Goal: Information Seeking & Learning: Compare options

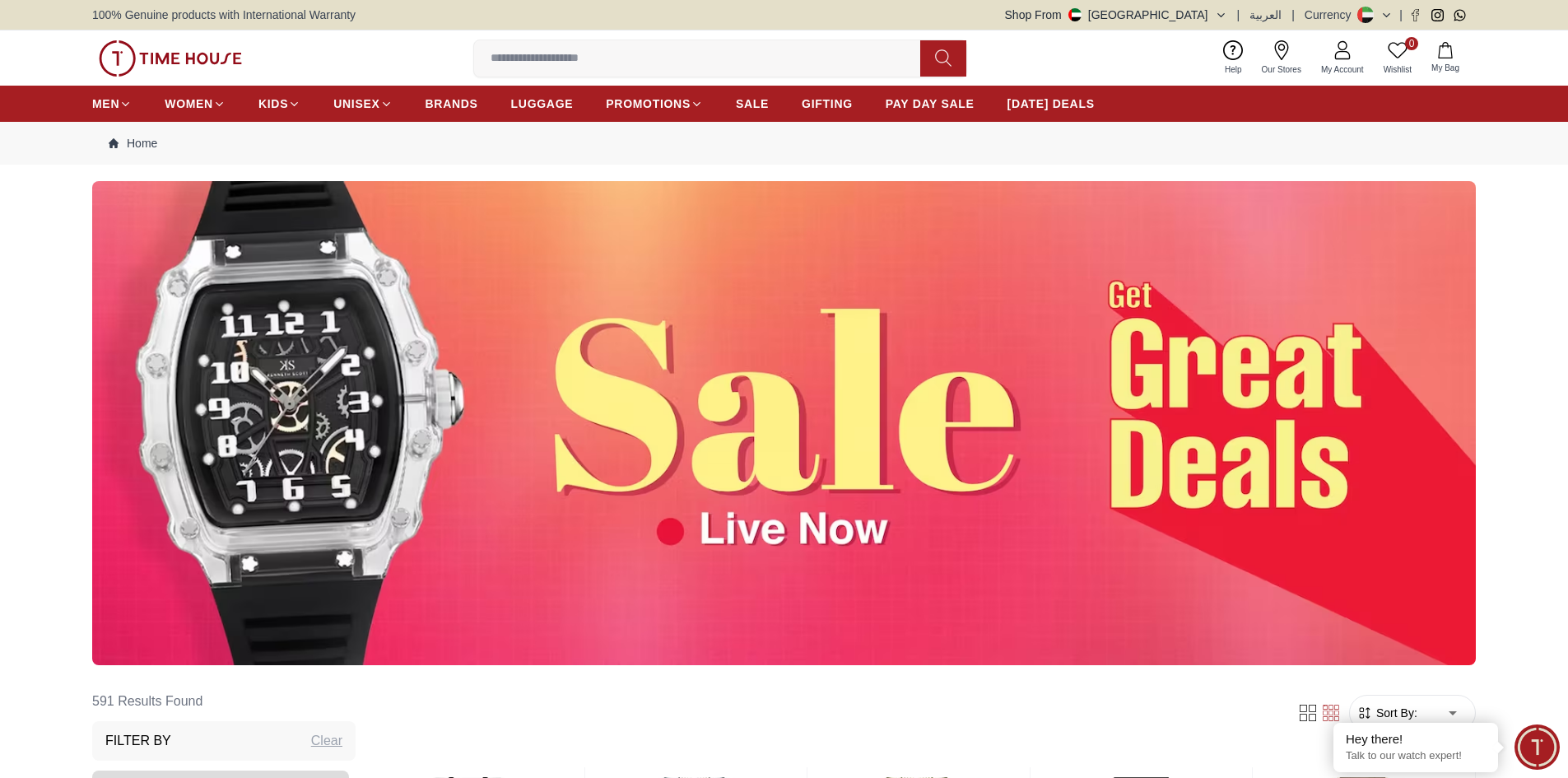
click at [778, 67] on input at bounding box center [704, 58] width 459 height 33
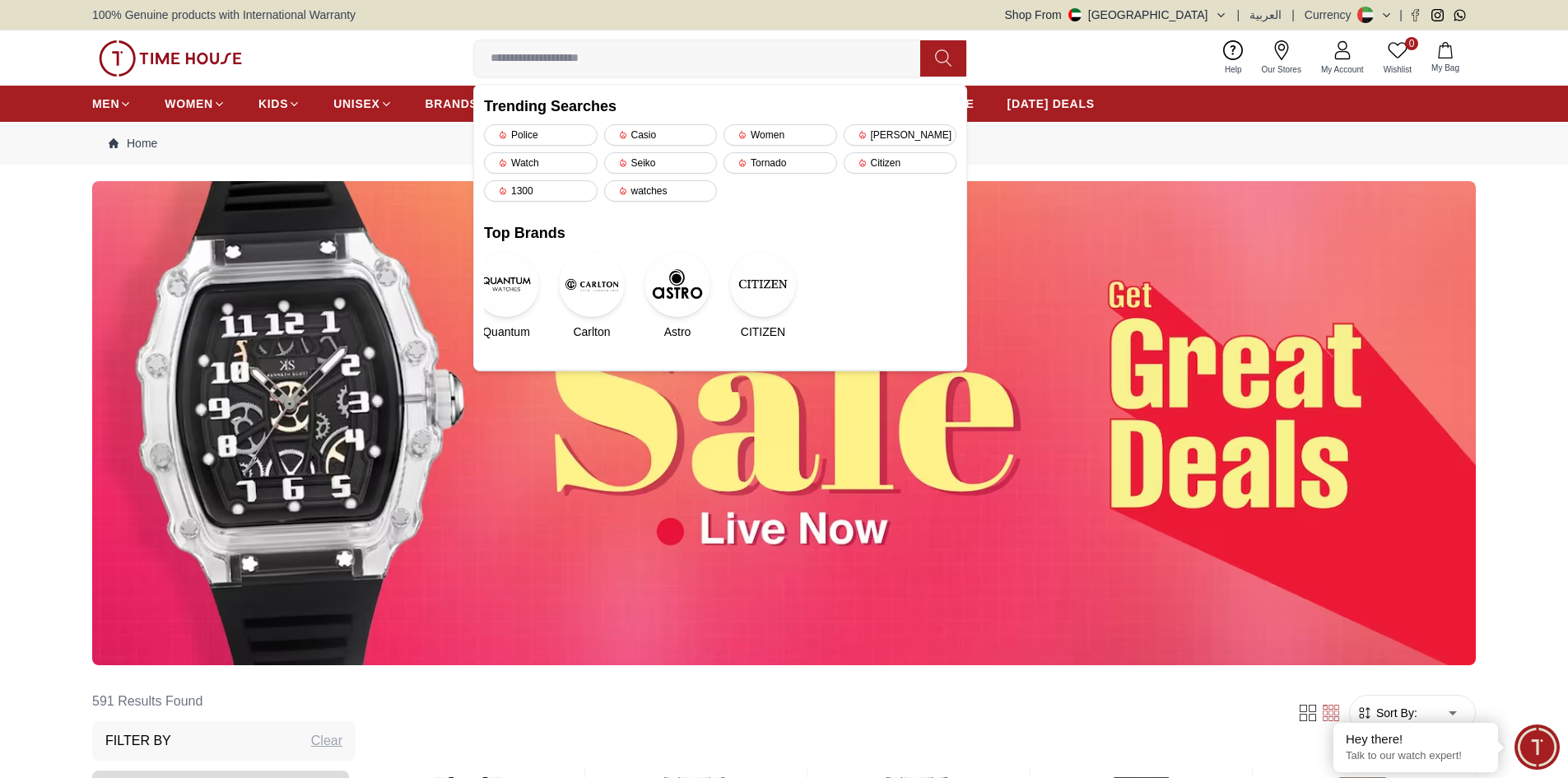
click at [1092, 147] on nav "Home" at bounding box center [784, 143] width 1383 height 43
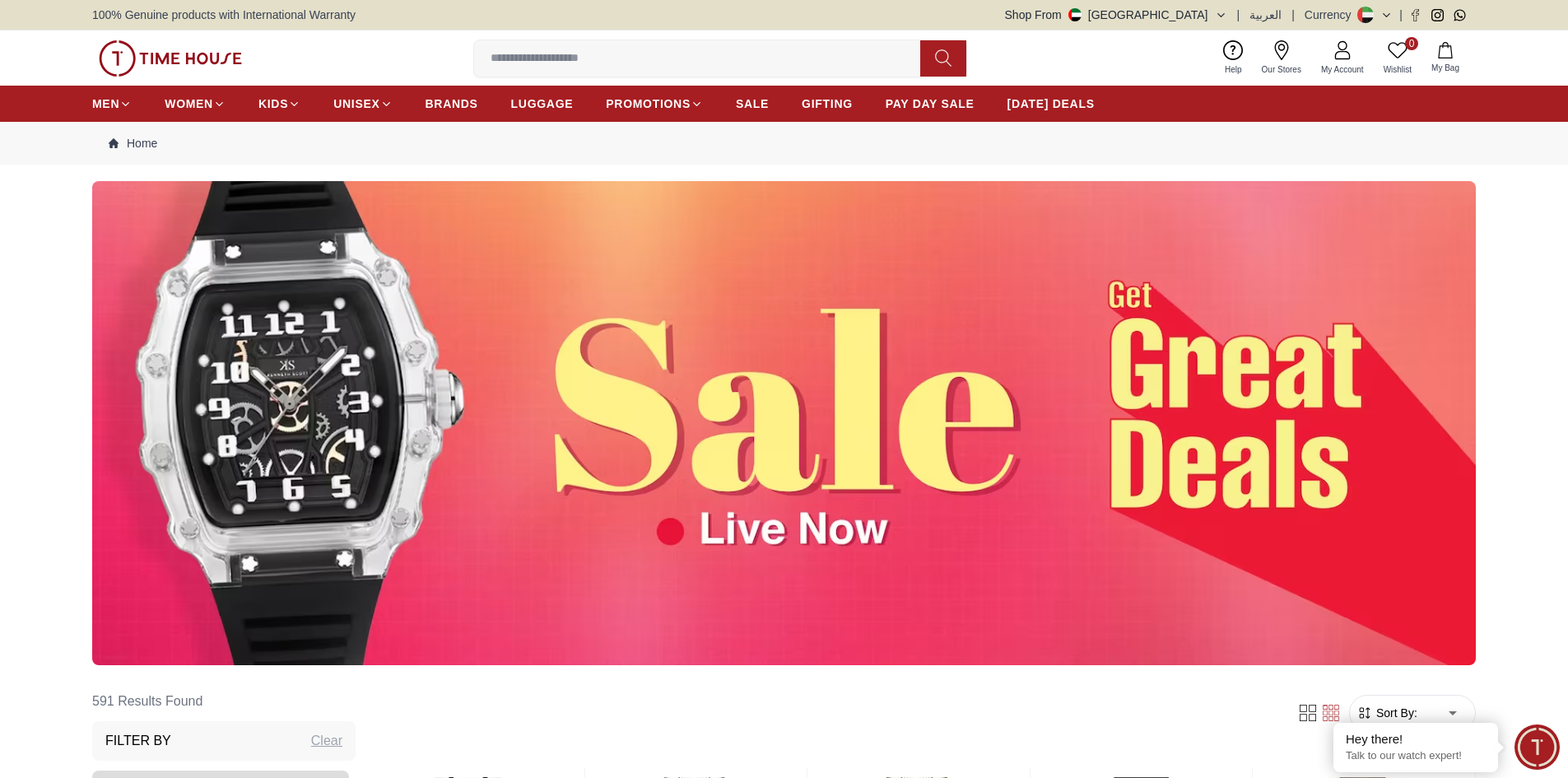
click at [558, 55] on input at bounding box center [704, 58] width 459 height 33
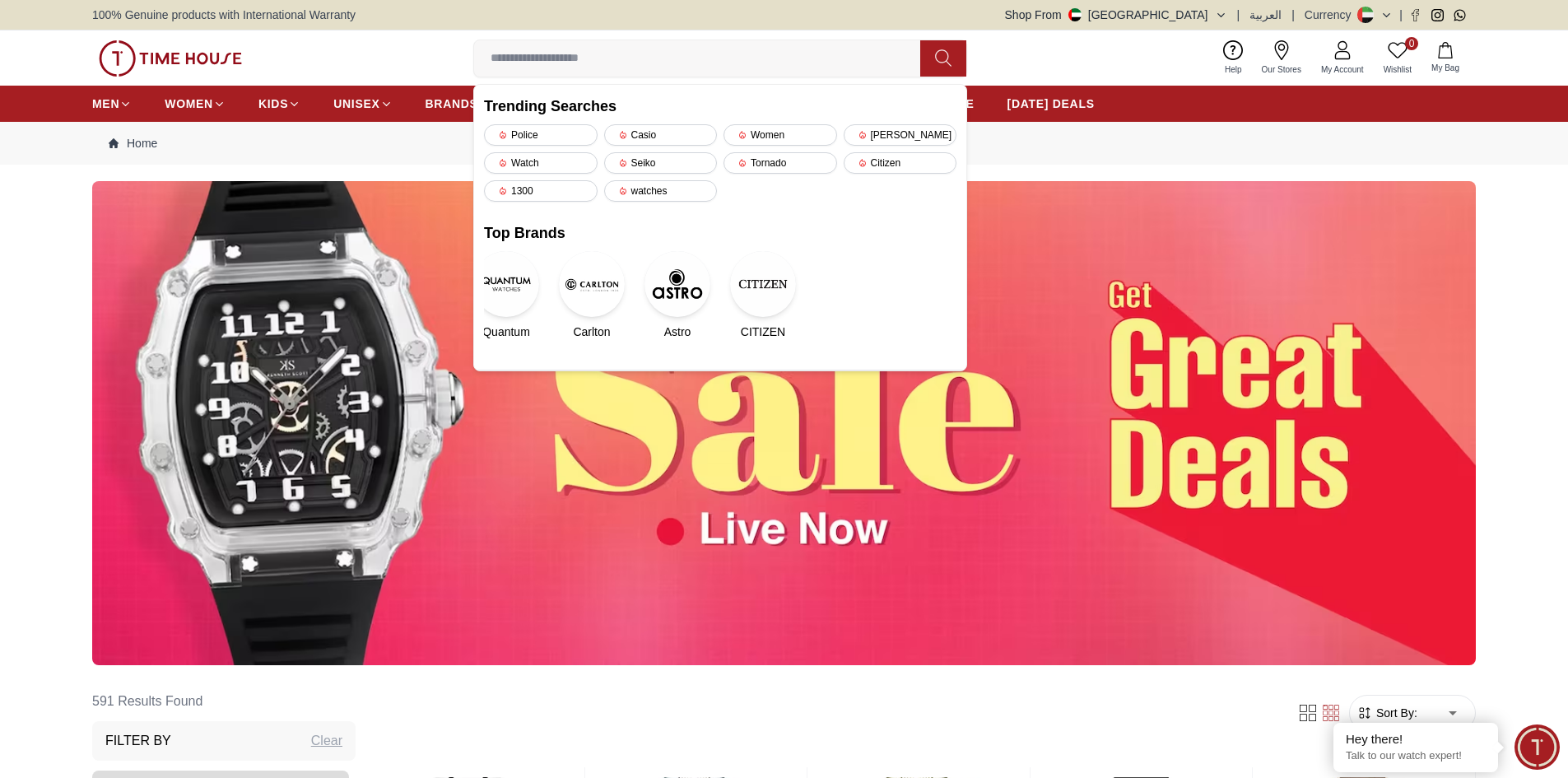
click at [1524, 347] on div at bounding box center [784, 424] width 1568 height 484
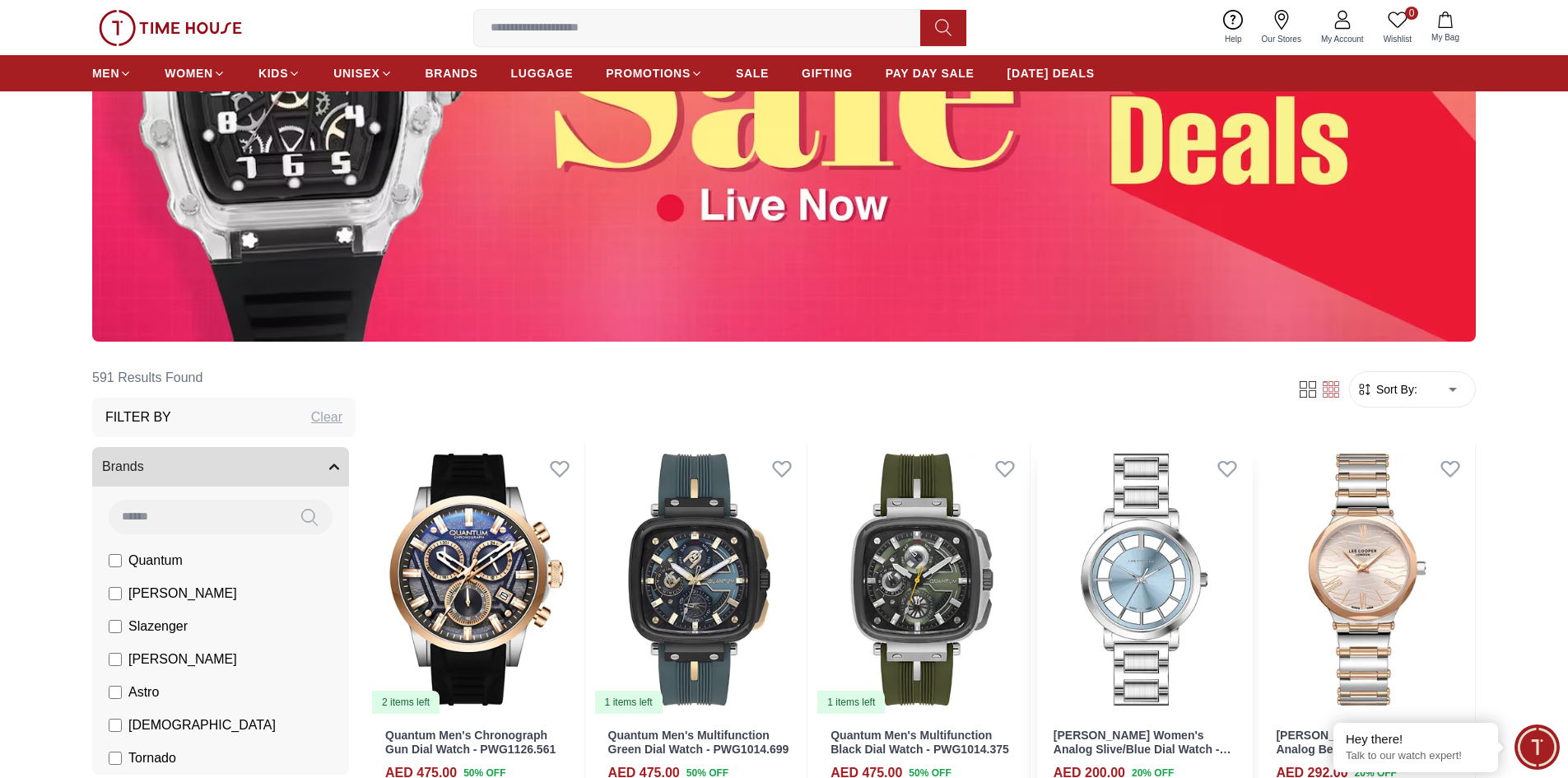
scroll to position [494, 0]
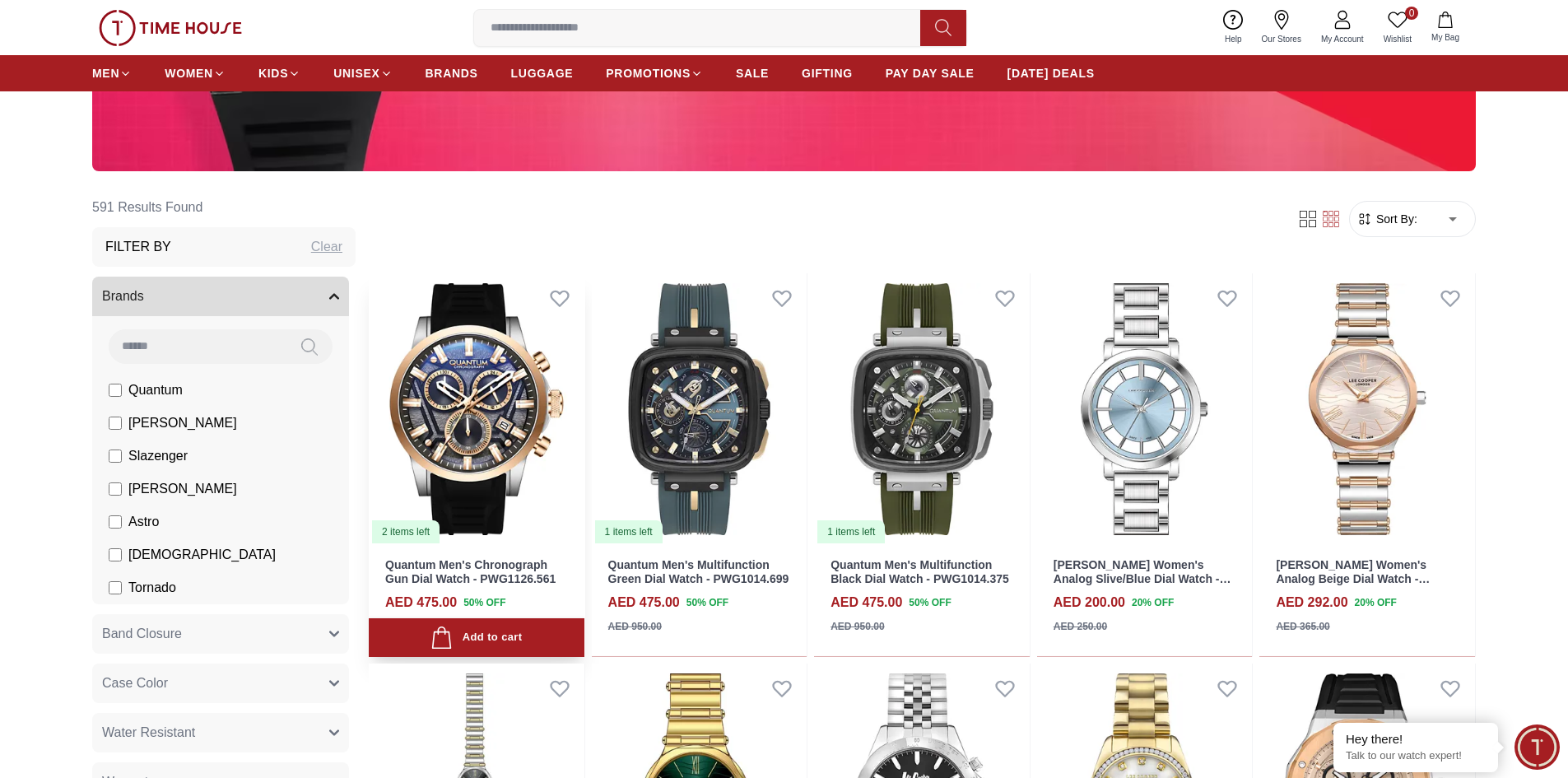
click at [500, 430] on img at bounding box center [476, 409] width 215 height 272
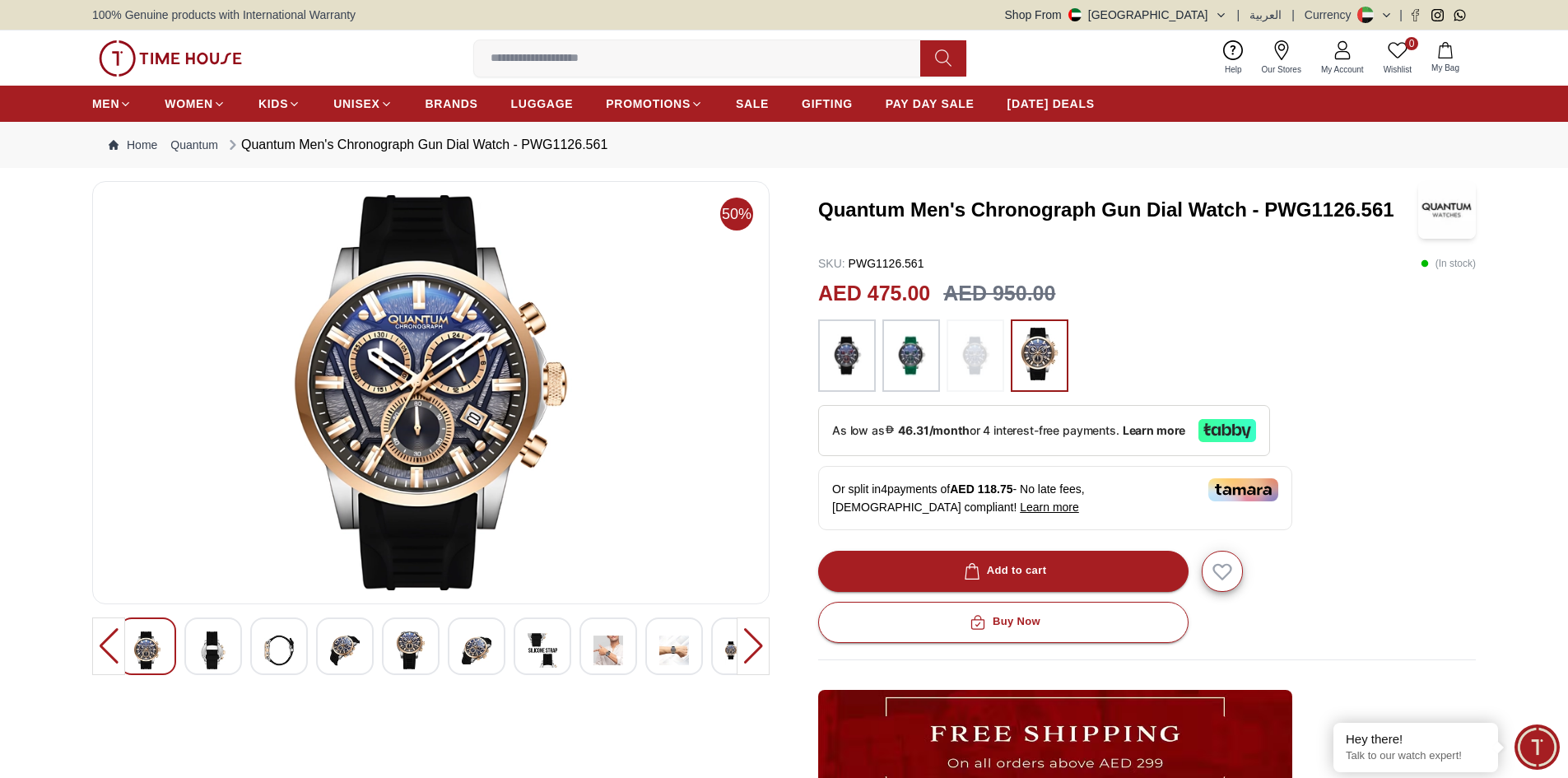
click at [904, 354] on img at bounding box center [910, 356] width 41 height 56
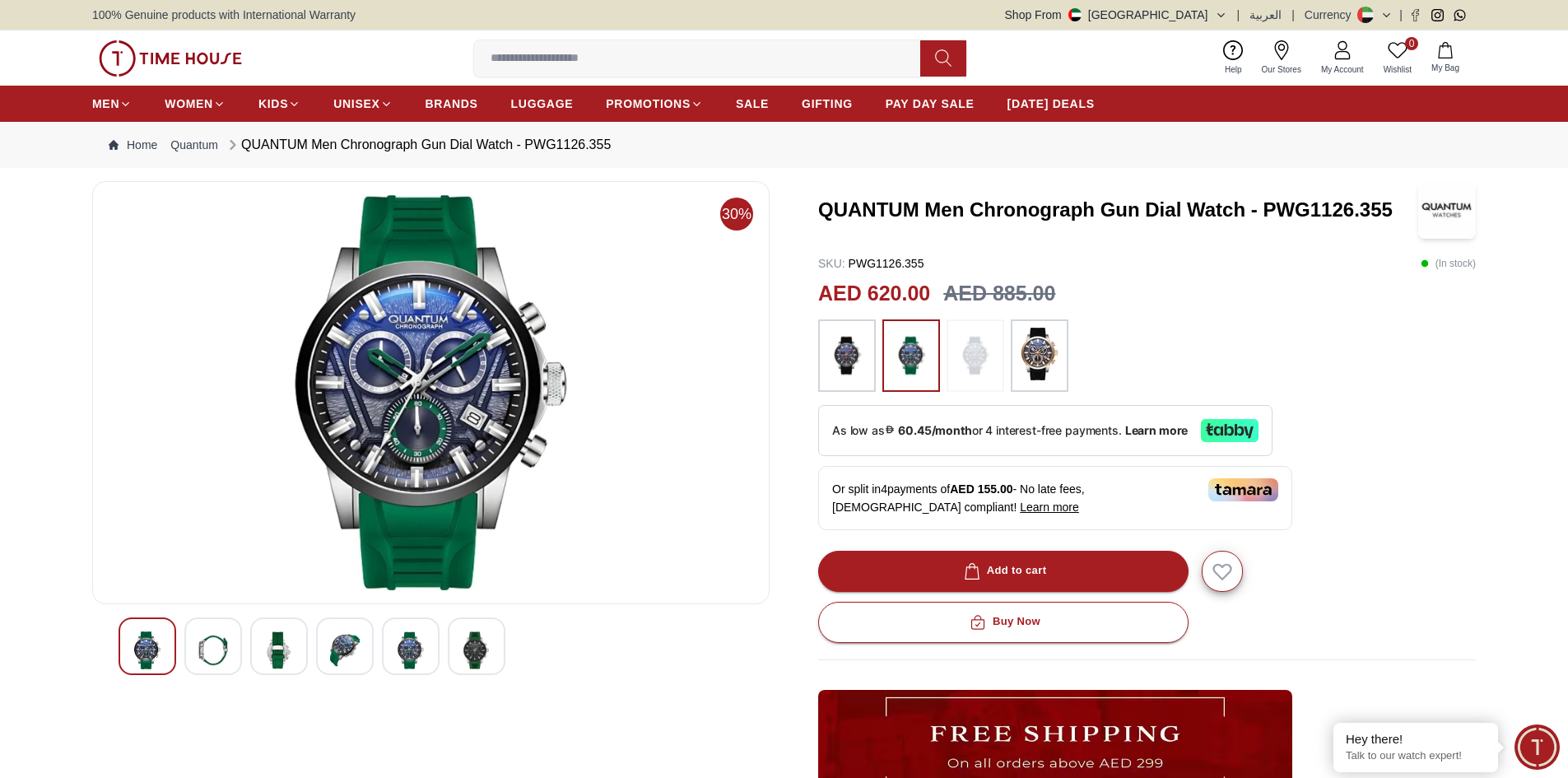
click at [987, 352] on img at bounding box center [975, 356] width 41 height 56
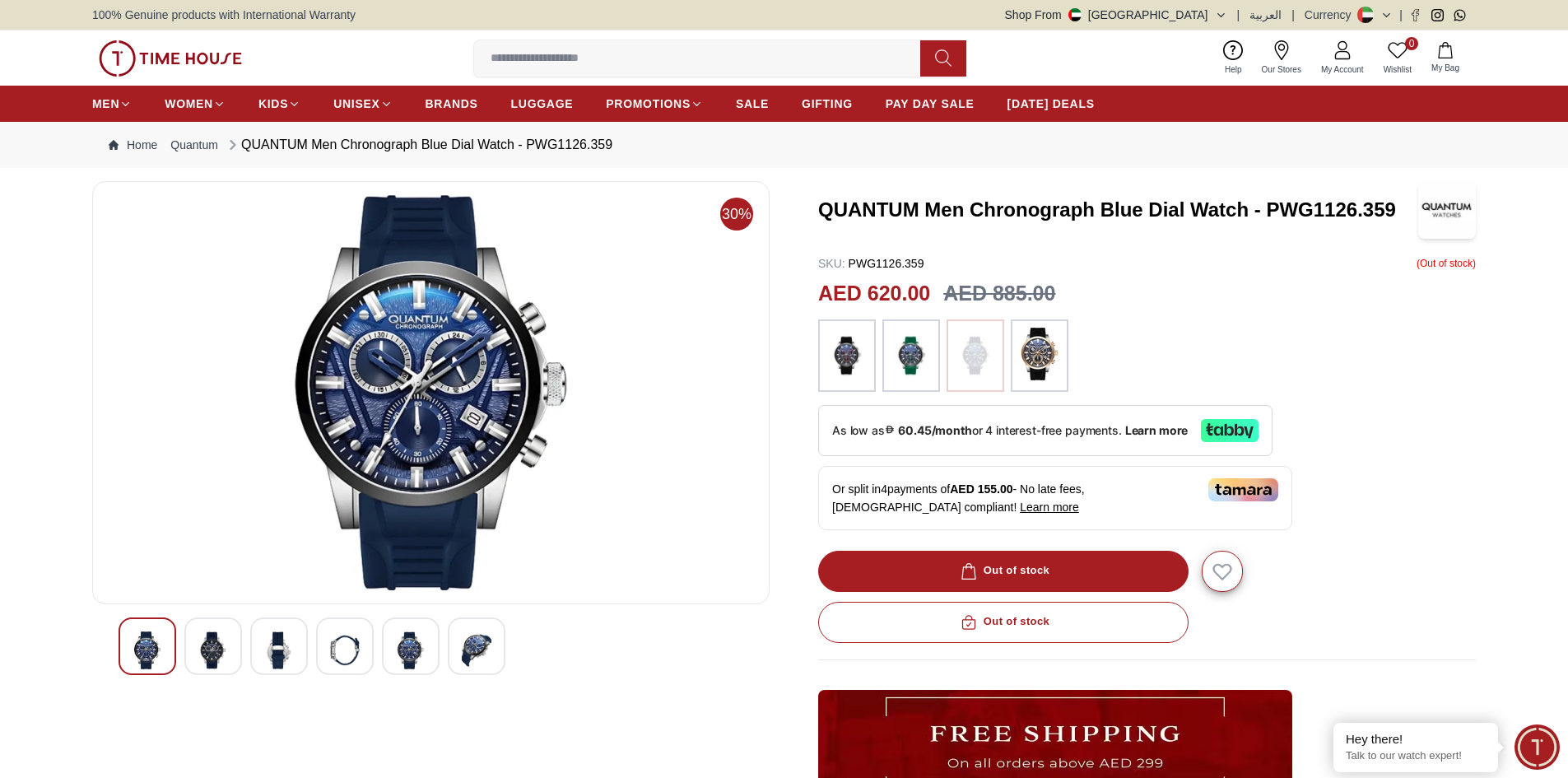
click at [1033, 351] on img at bounding box center [1039, 354] width 41 height 53
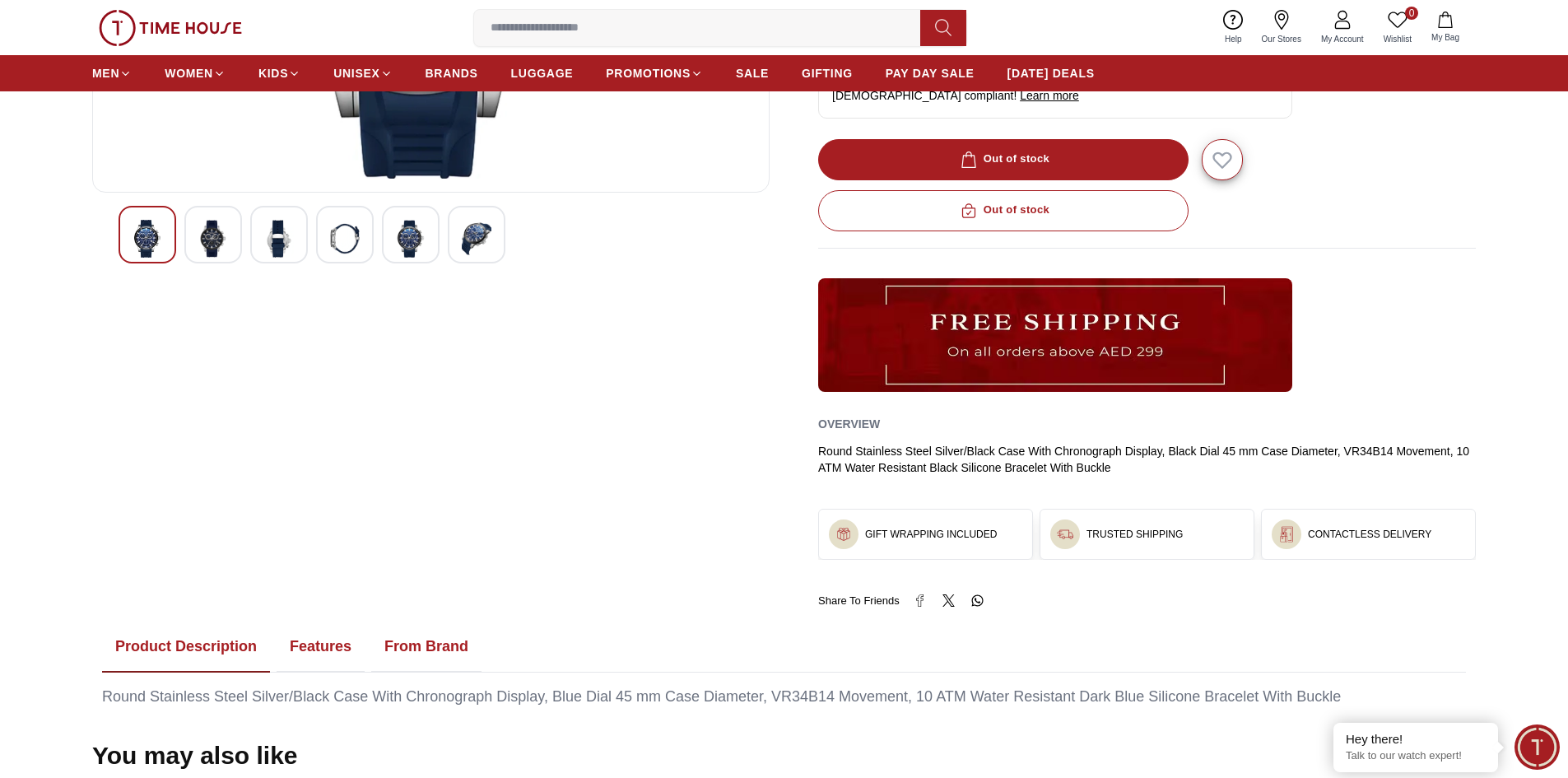
scroll to position [83, 0]
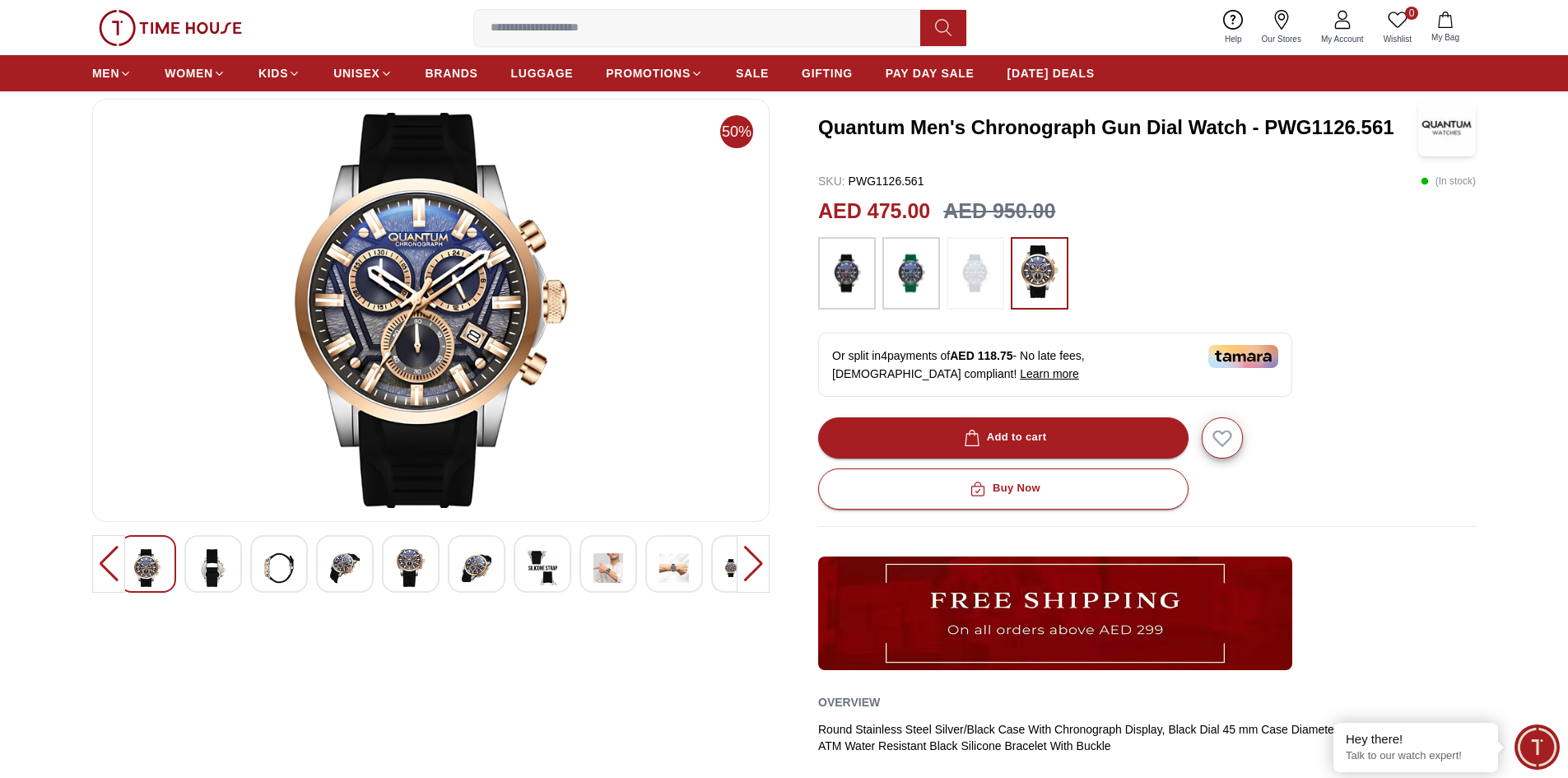
click at [830, 284] on img at bounding box center [847, 274] width 41 height 56
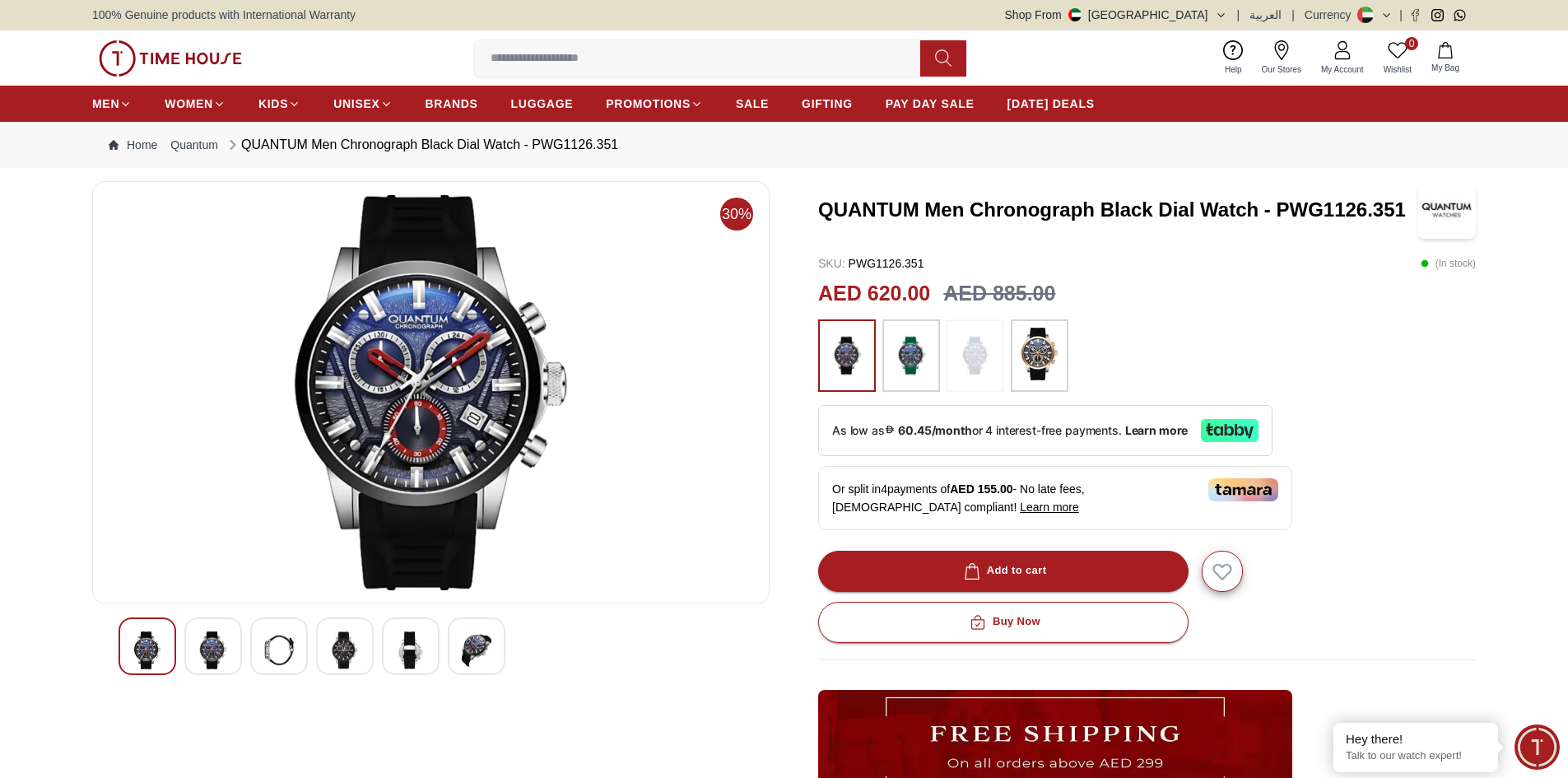
click at [209, 637] on img at bounding box center [213, 650] width 30 height 37
click at [287, 637] on img at bounding box center [279, 650] width 30 height 37
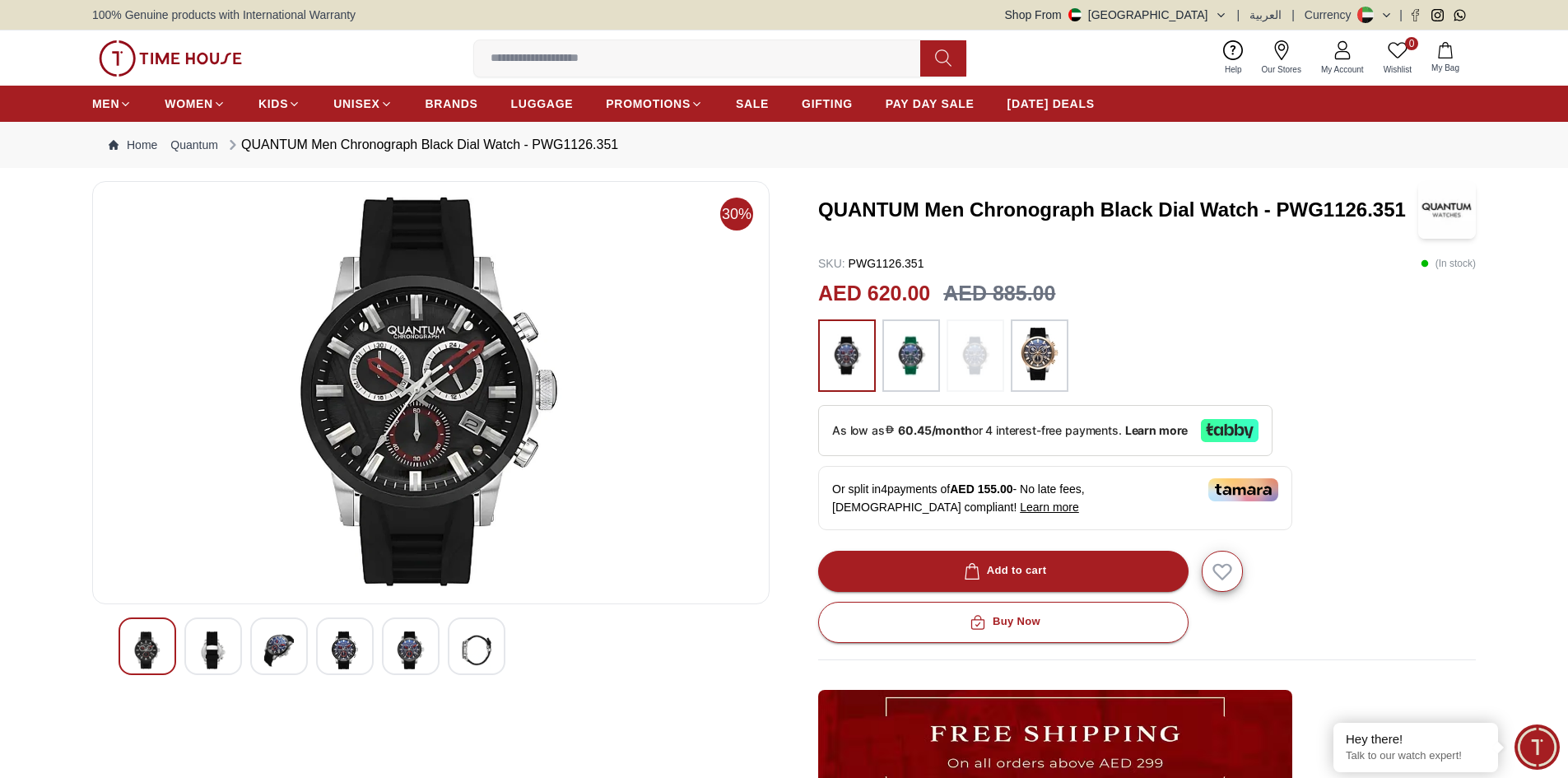
click at [350, 659] on img at bounding box center [344, 650] width 30 height 37
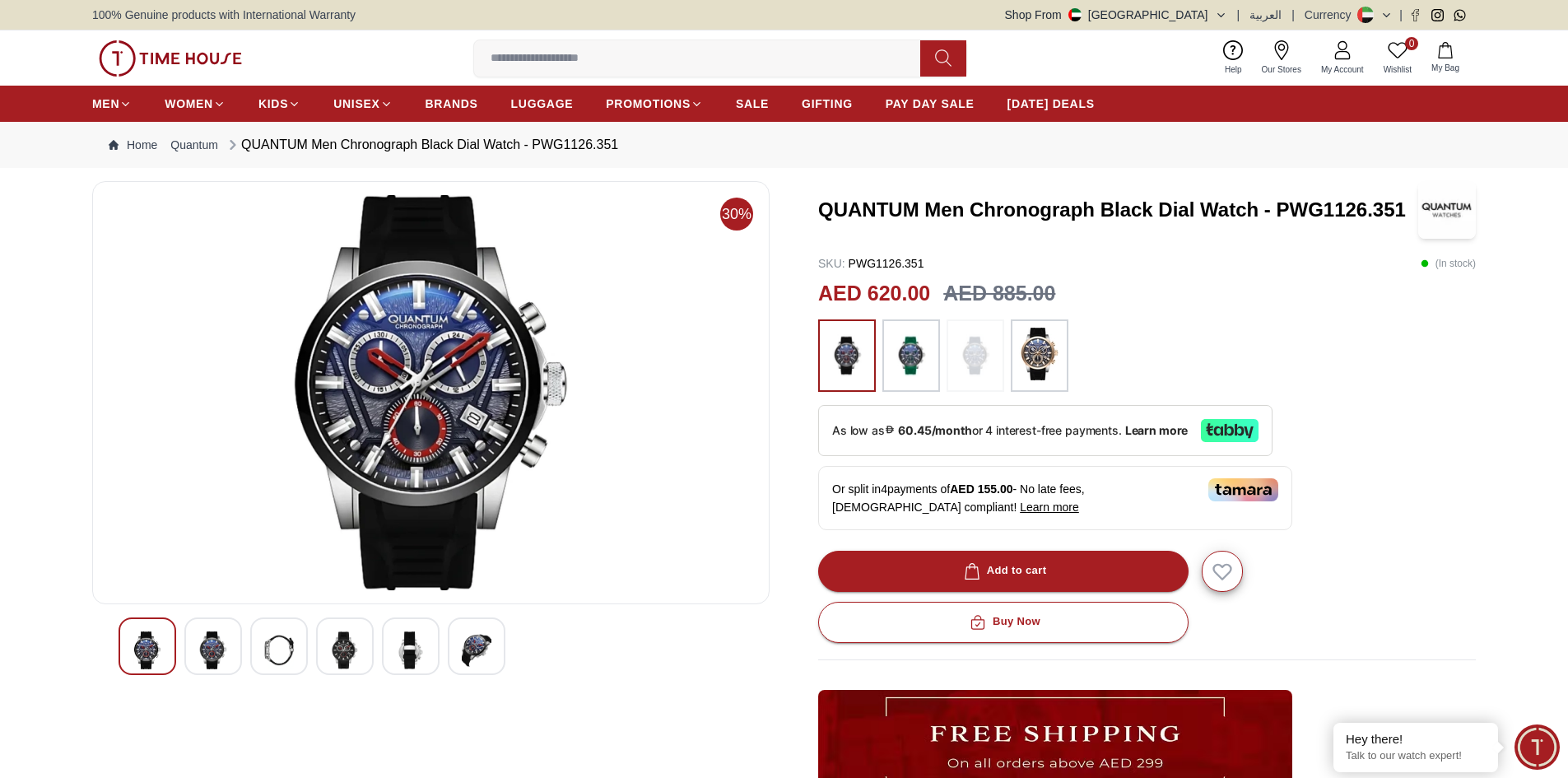
click at [414, 654] on img at bounding box center [411, 650] width 30 height 37
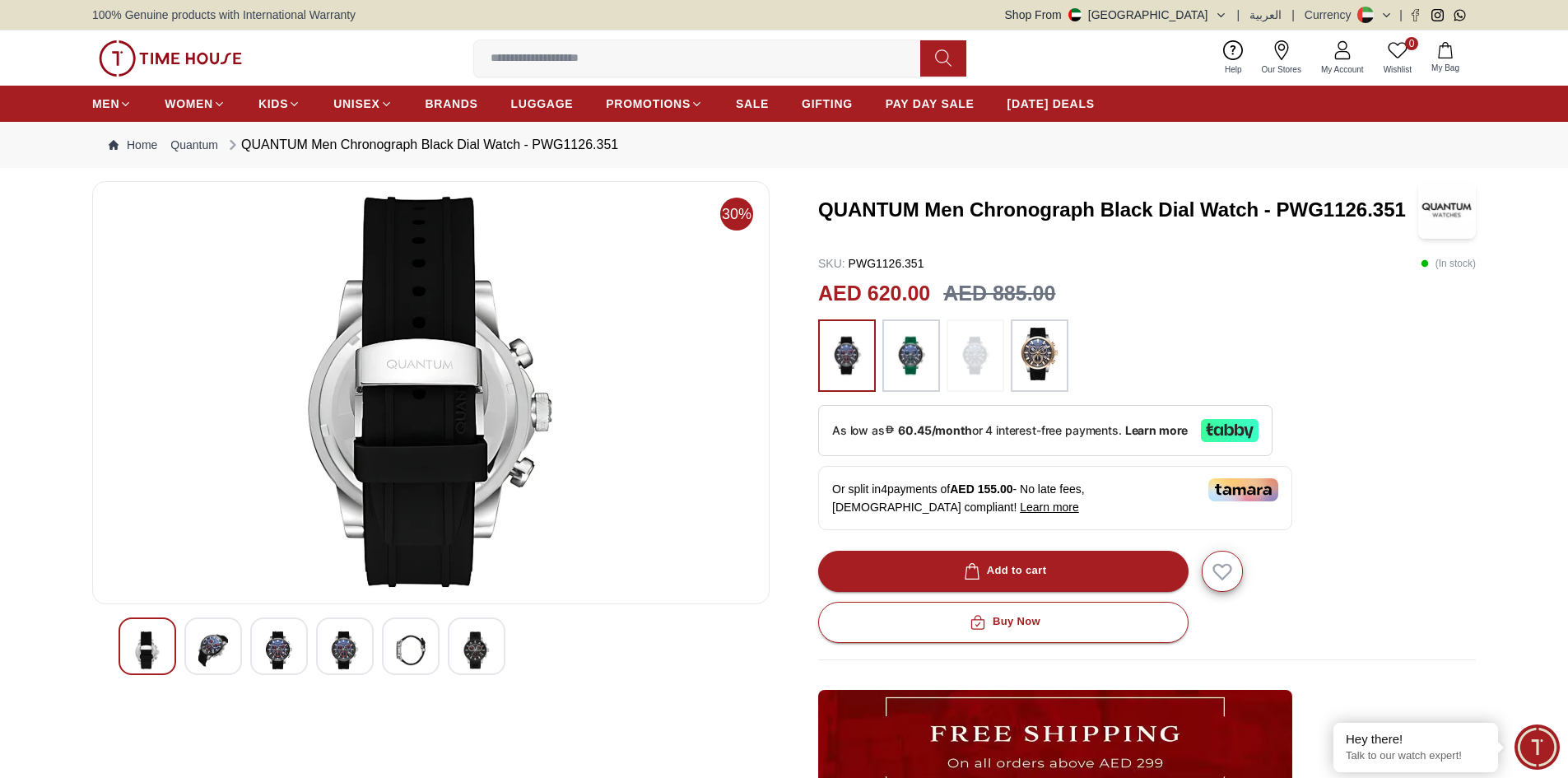
click at [470, 651] on img at bounding box center [476, 650] width 30 height 37
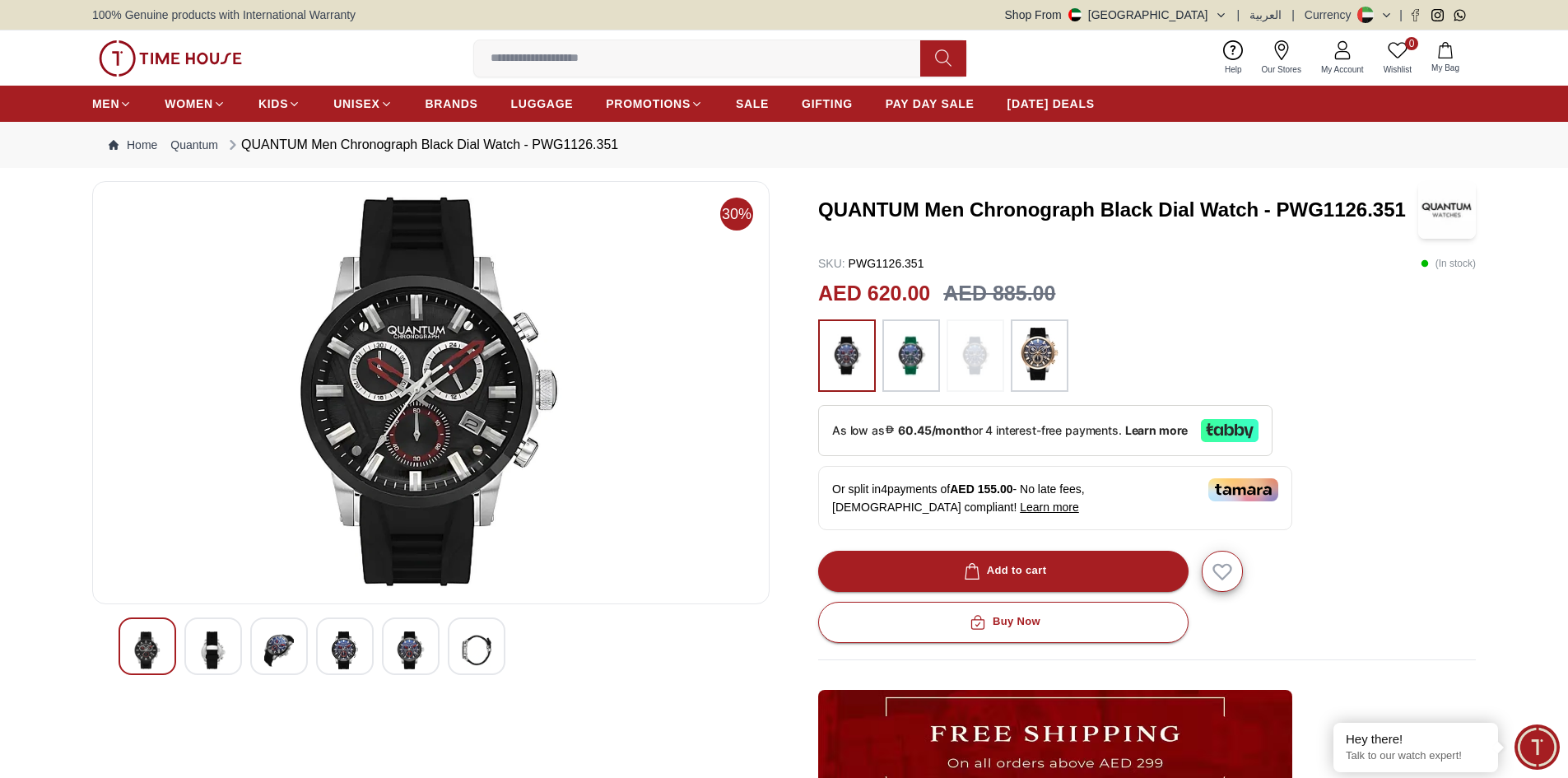
click at [1034, 353] on img at bounding box center [1039, 354] width 41 height 53
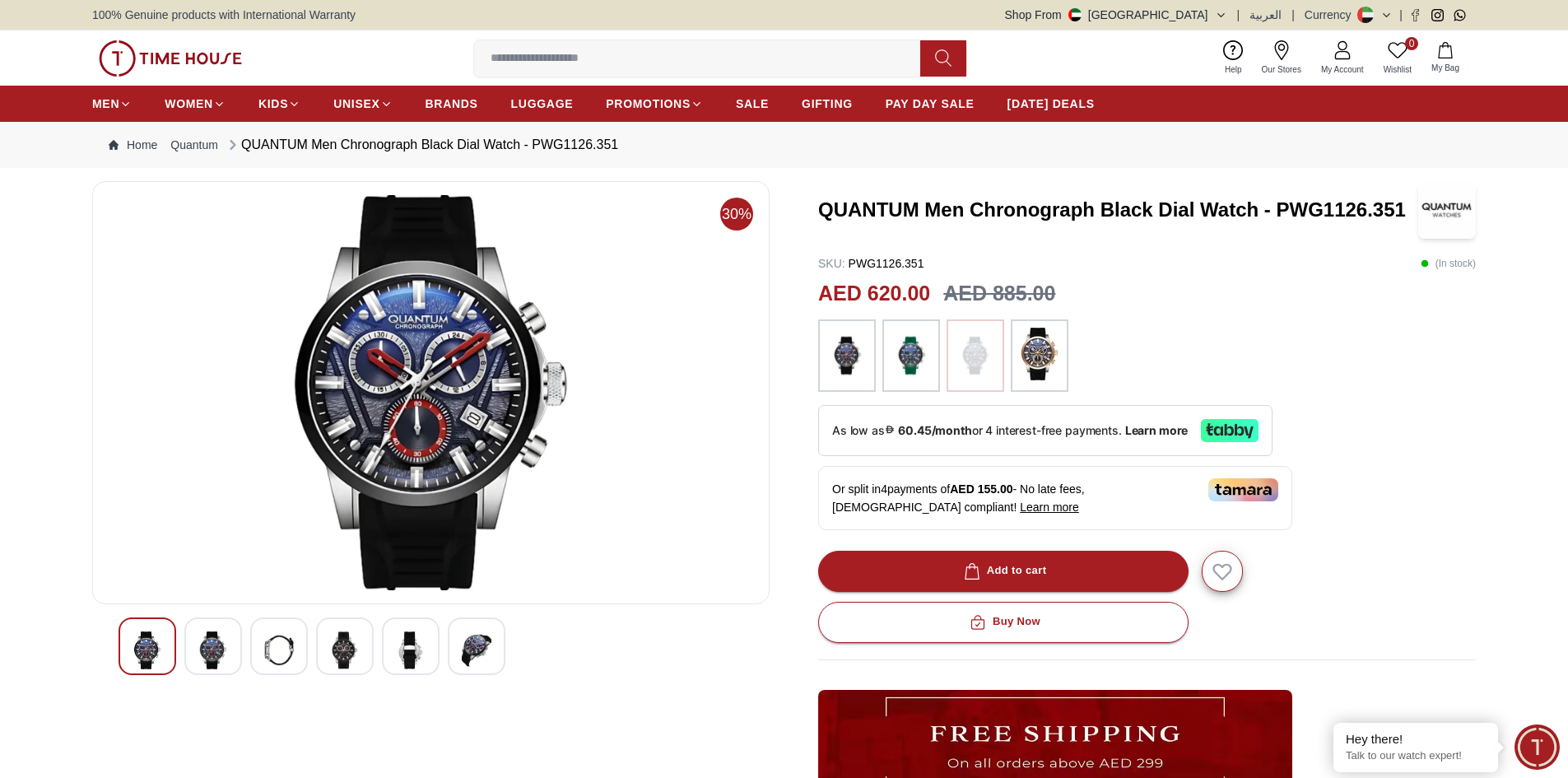
click at [916, 369] on img at bounding box center [910, 356] width 41 height 56
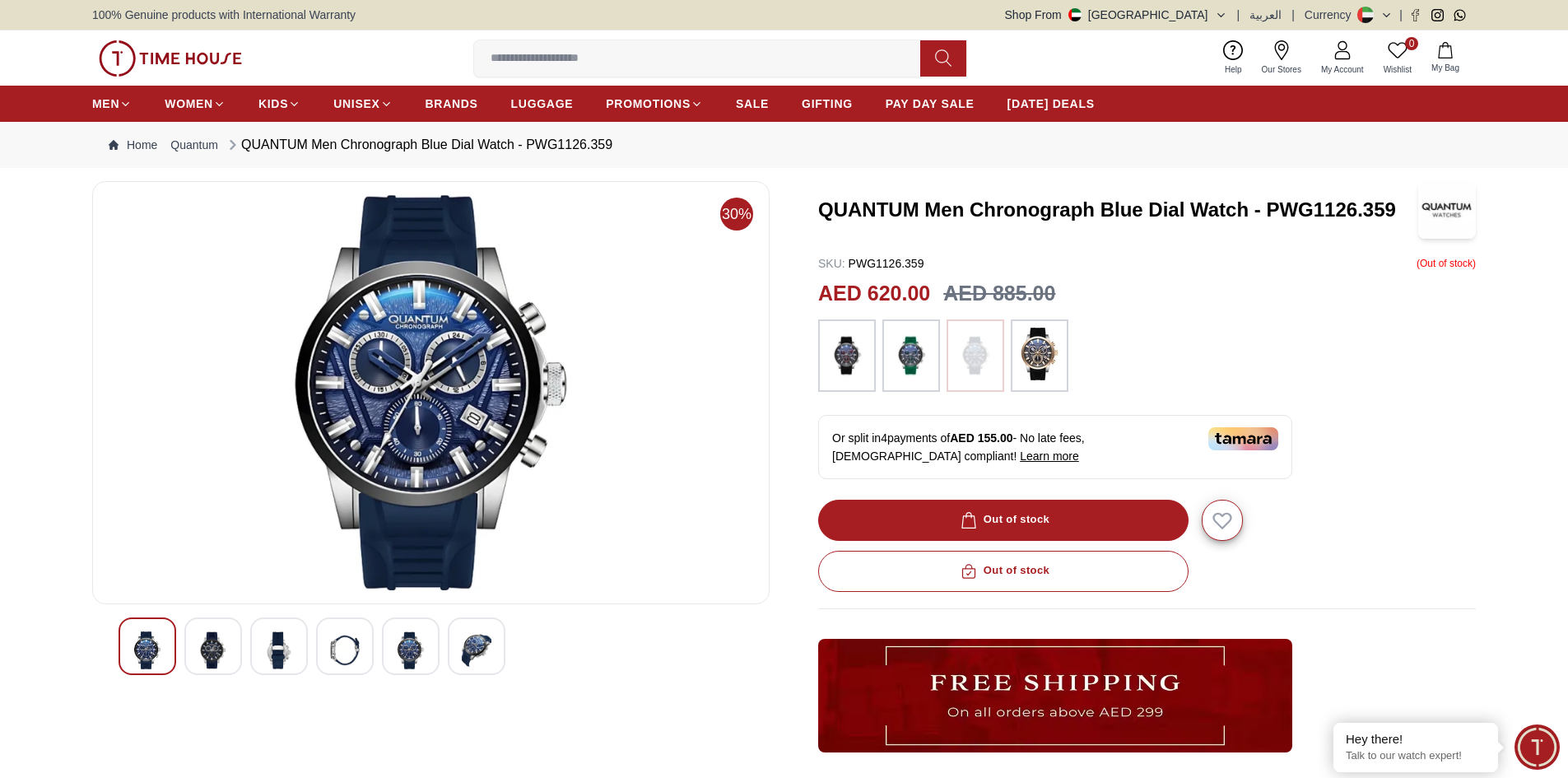
click at [910, 367] on img at bounding box center [910, 356] width 41 height 56
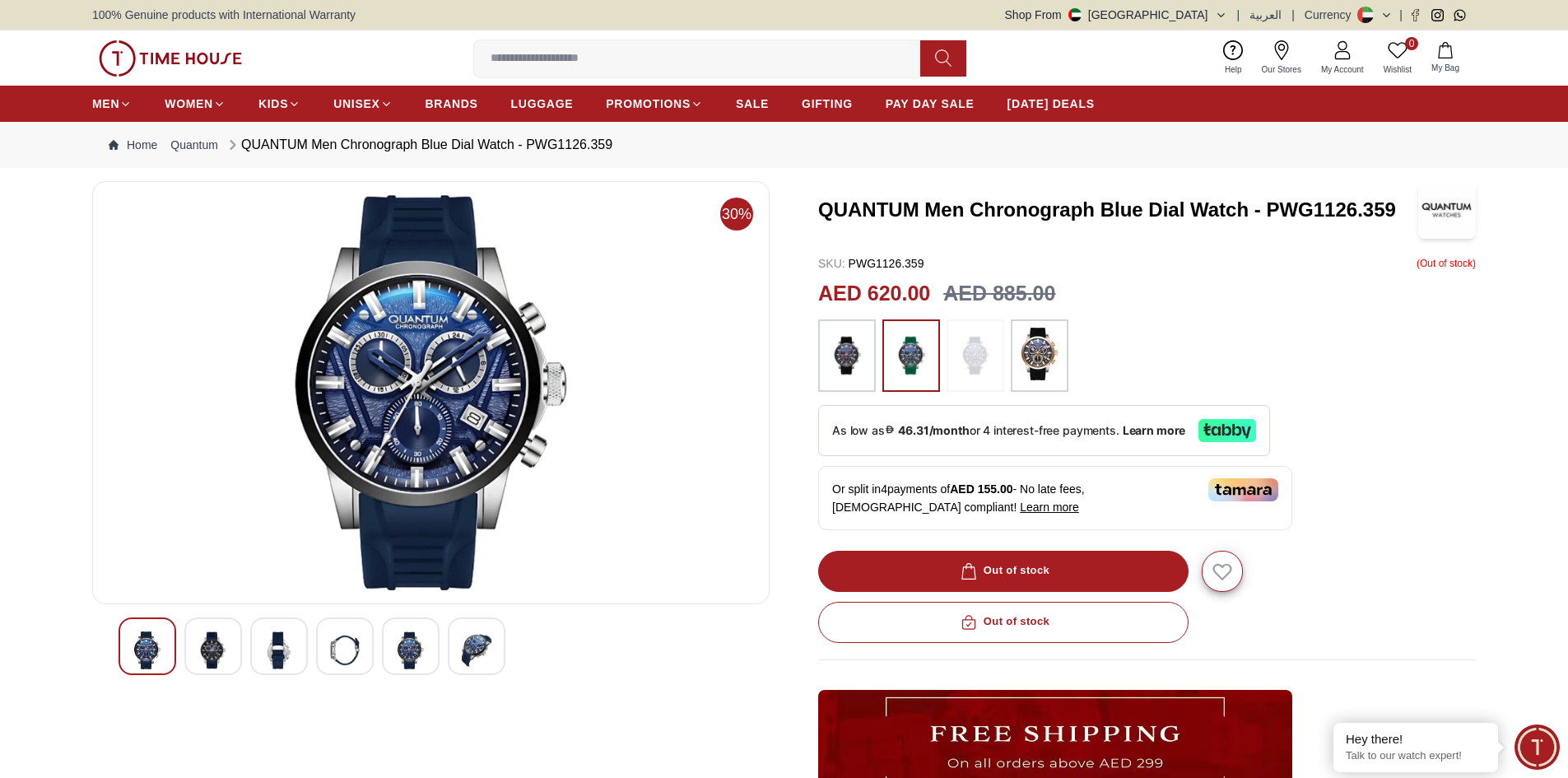
click at [910, 367] on img at bounding box center [910, 356] width 41 height 56
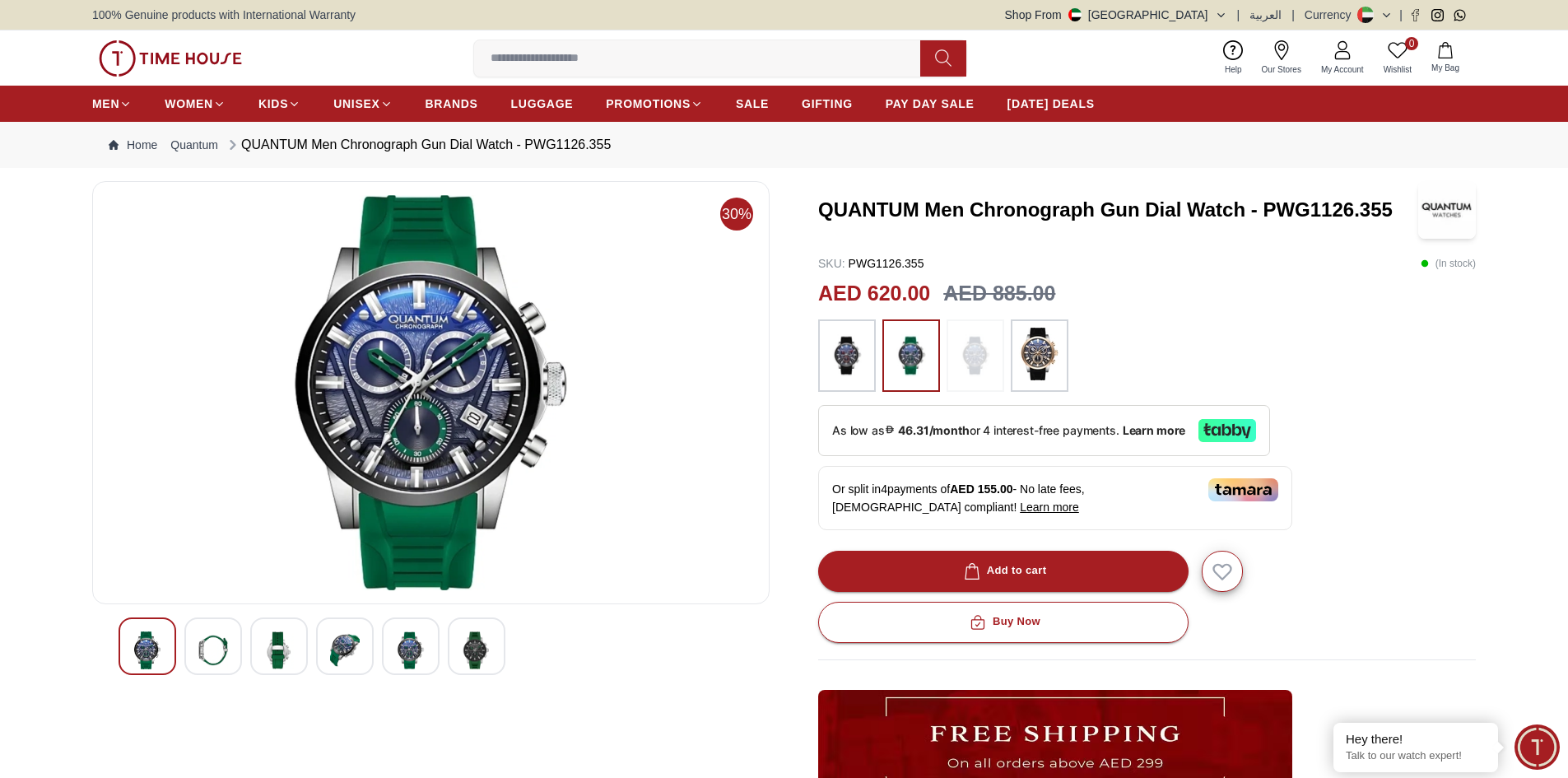
click at [854, 354] on img at bounding box center [847, 356] width 41 height 56
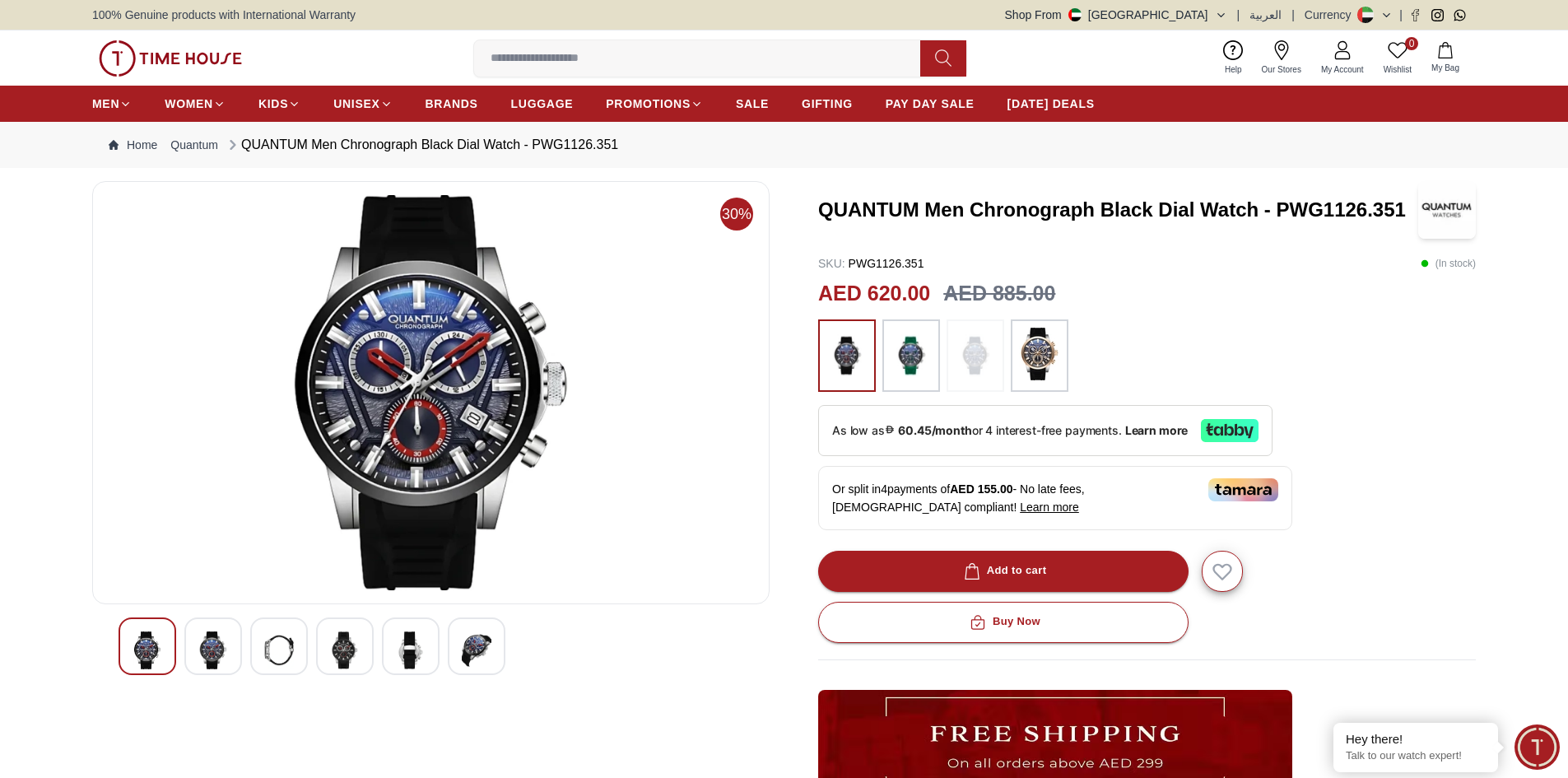
click at [852, 346] on img at bounding box center [847, 356] width 41 height 56
click at [921, 341] on img at bounding box center [910, 356] width 41 height 56
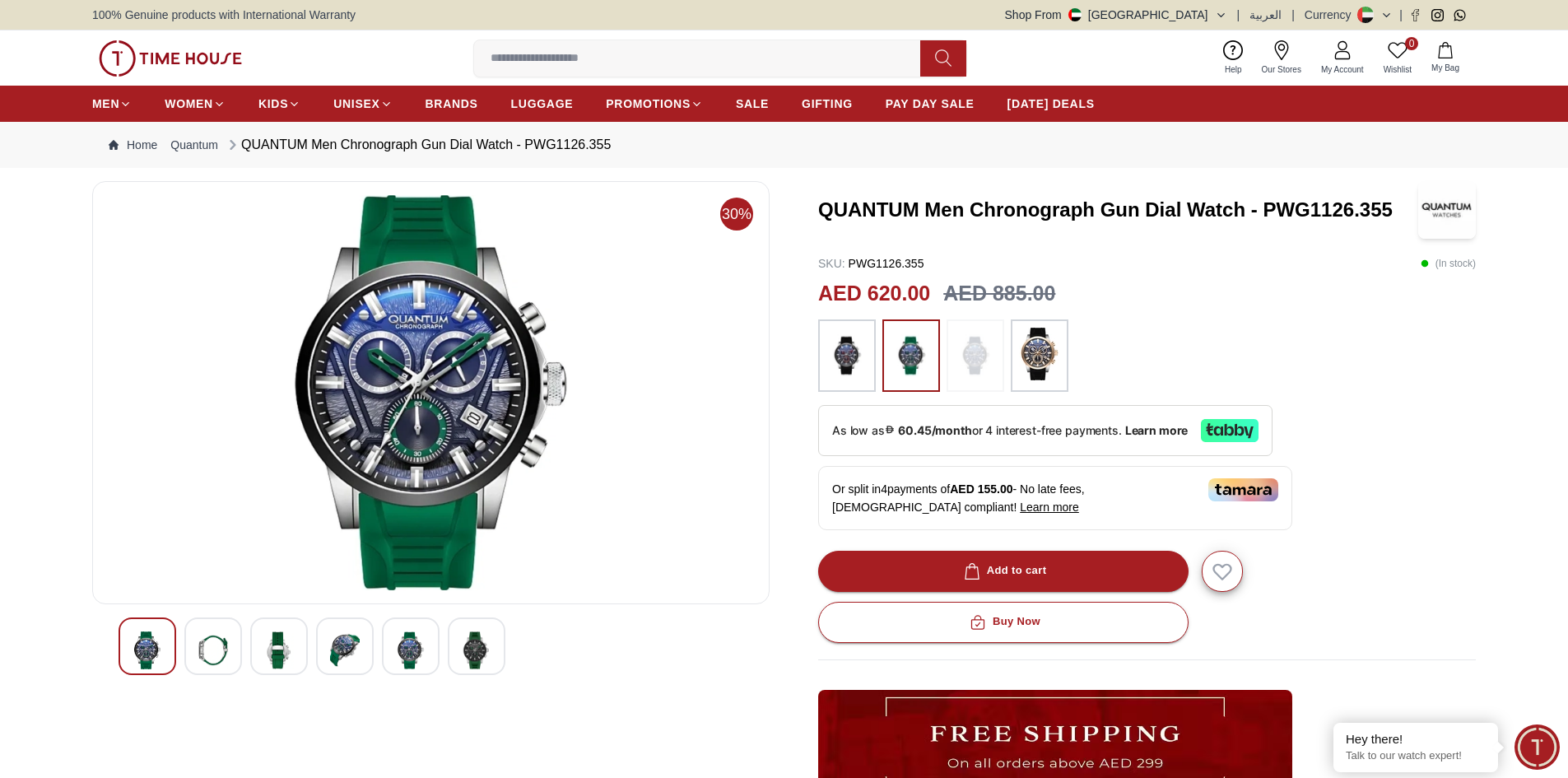
click at [977, 359] on img at bounding box center [975, 356] width 41 height 56
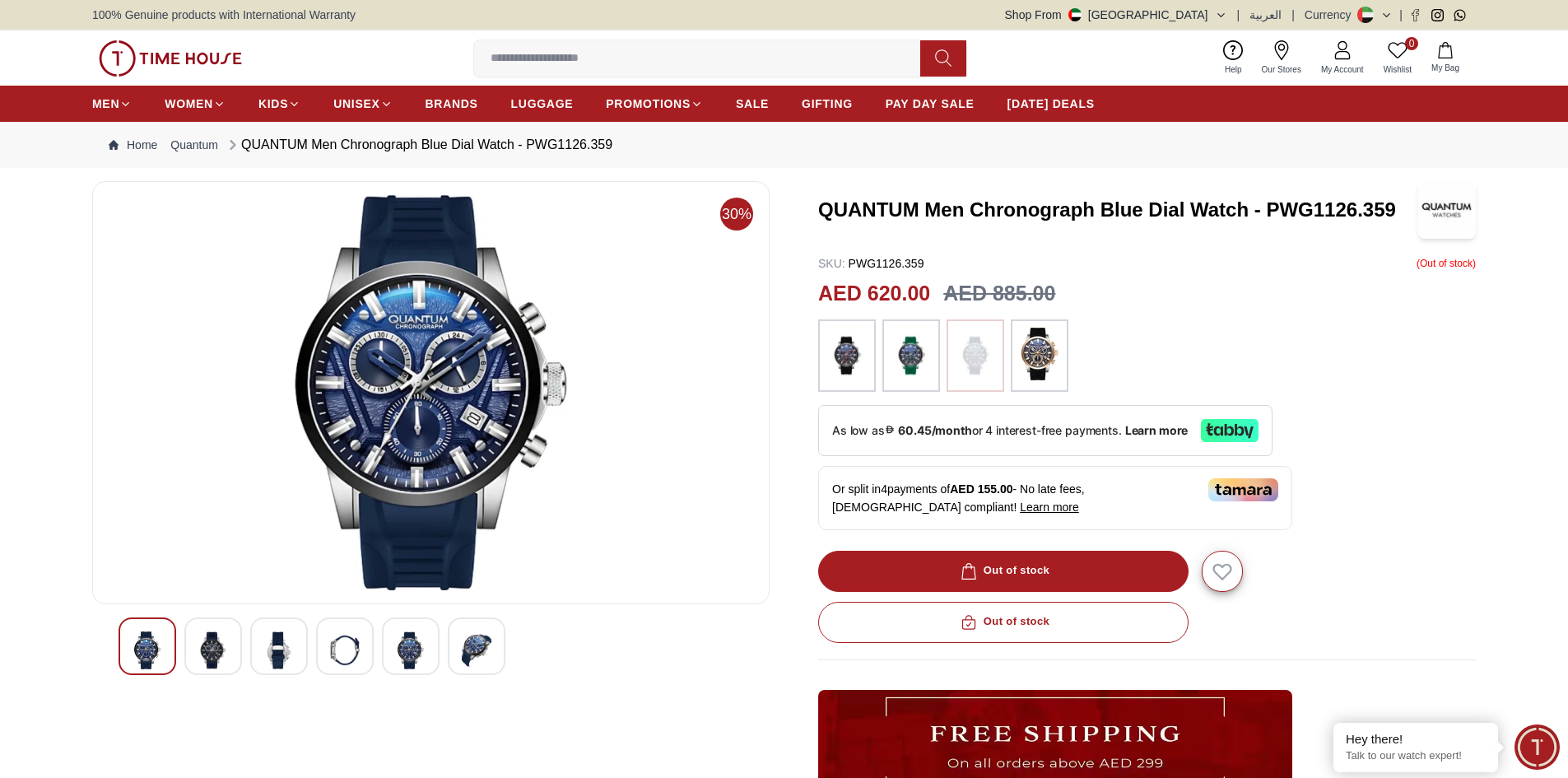
click at [1037, 357] on img at bounding box center [1039, 354] width 41 height 53
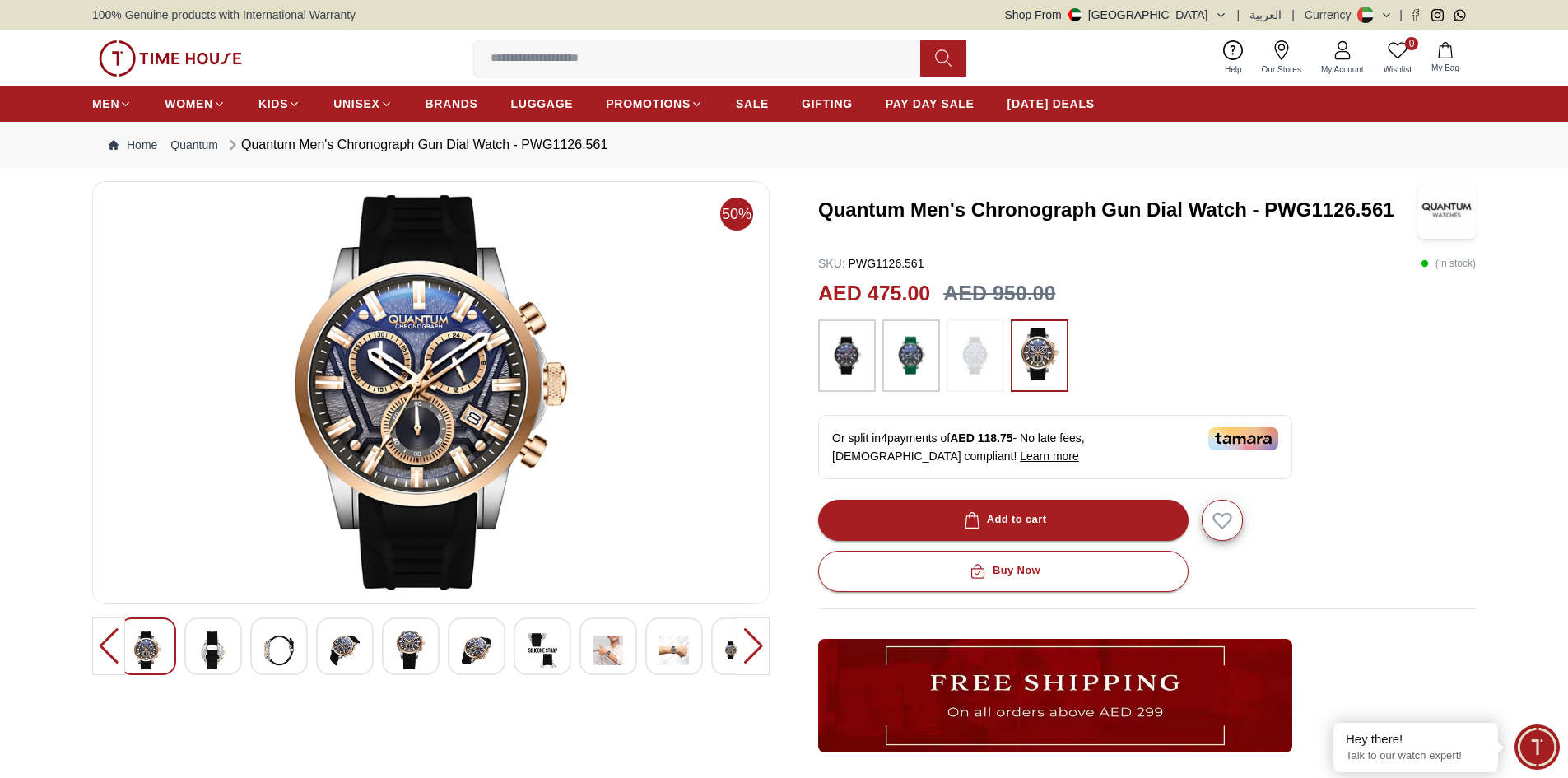
click at [842, 354] on img at bounding box center [847, 356] width 41 height 56
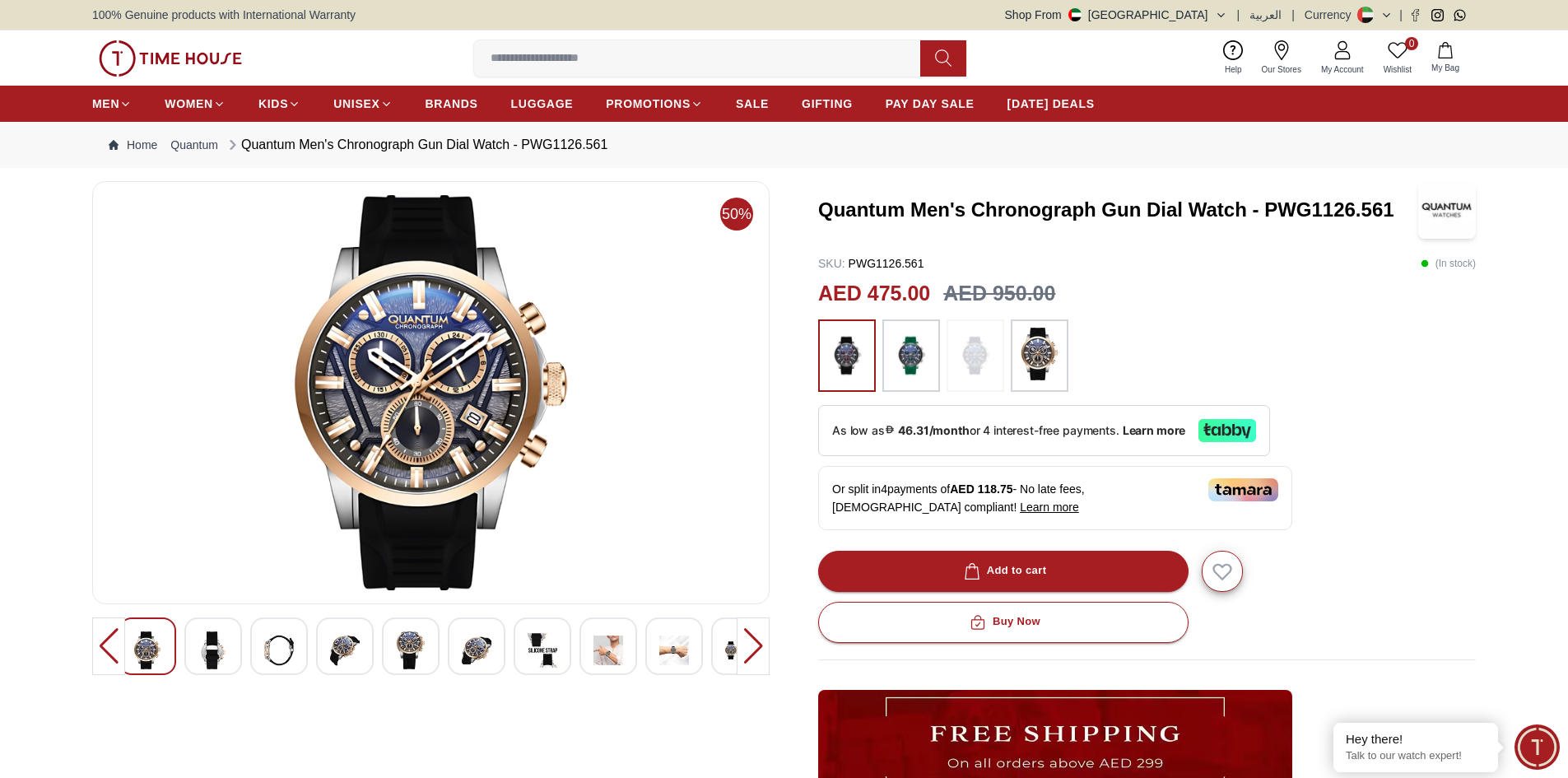
click at [906, 354] on img at bounding box center [910, 356] width 41 height 56
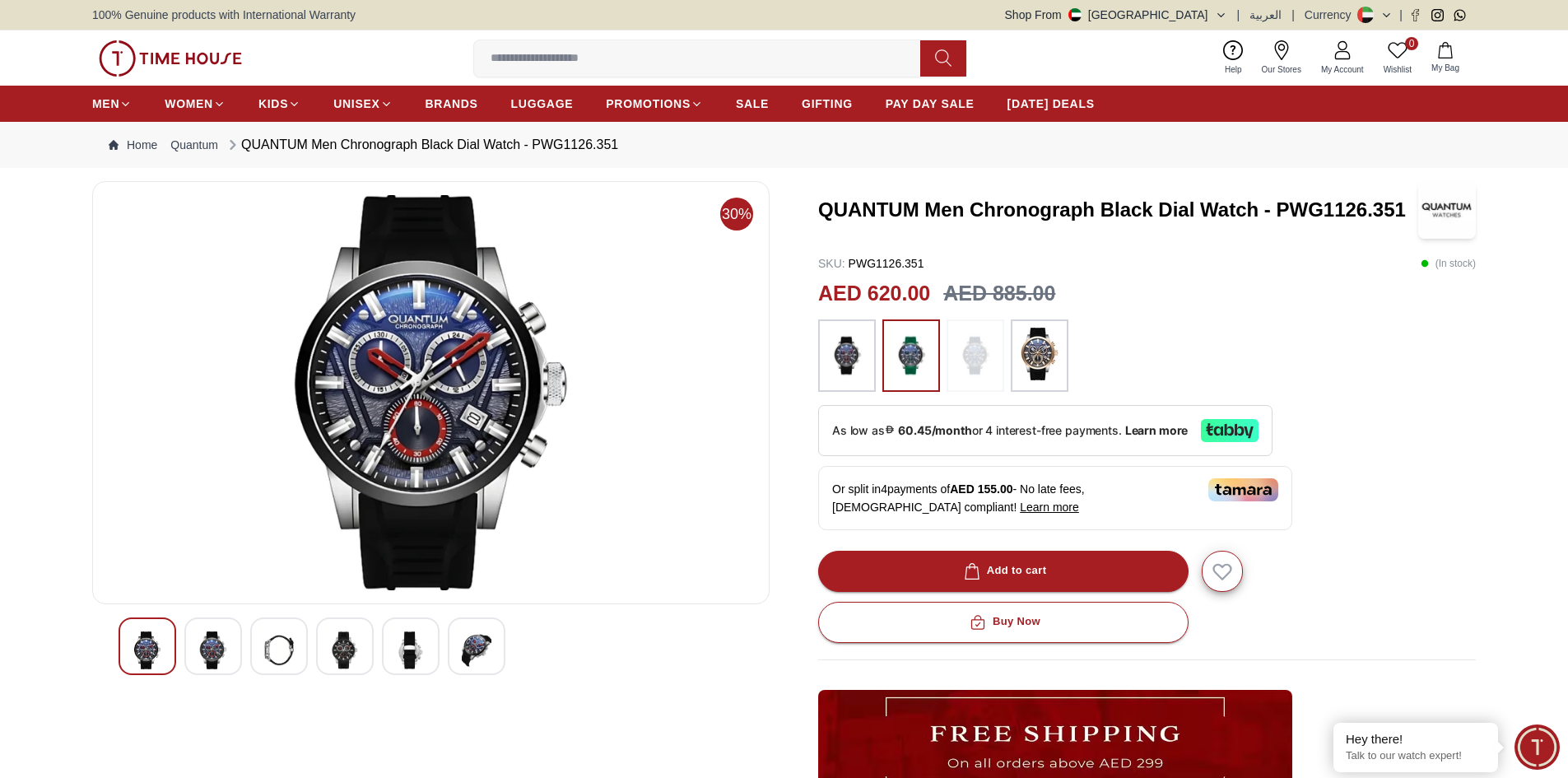
click at [1042, 350] on img at bounding box center [1039, 354] width 41 height 53
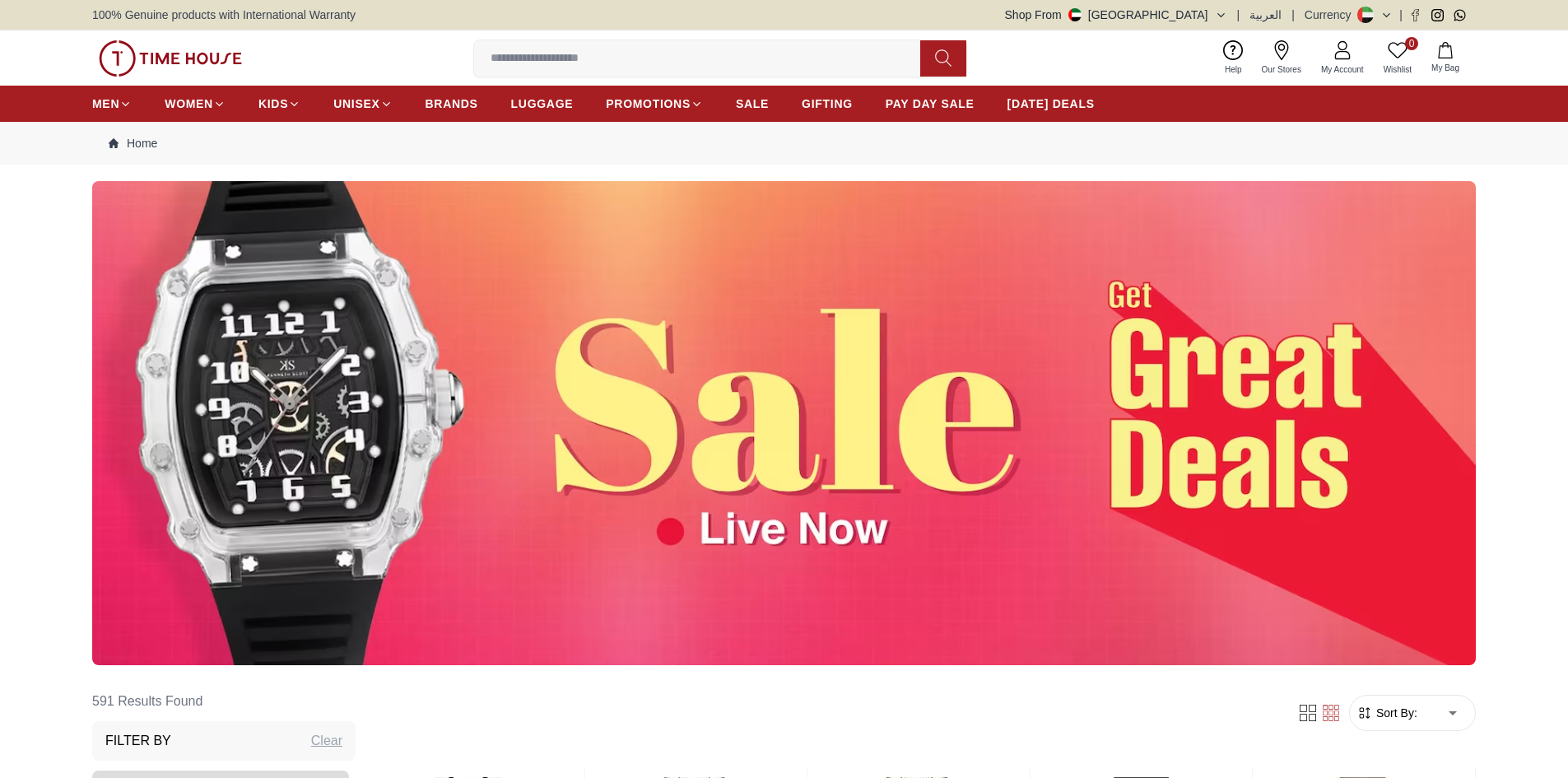
click at [1530, 262] on div at bounding box center [784, 424] width 1568 height 484
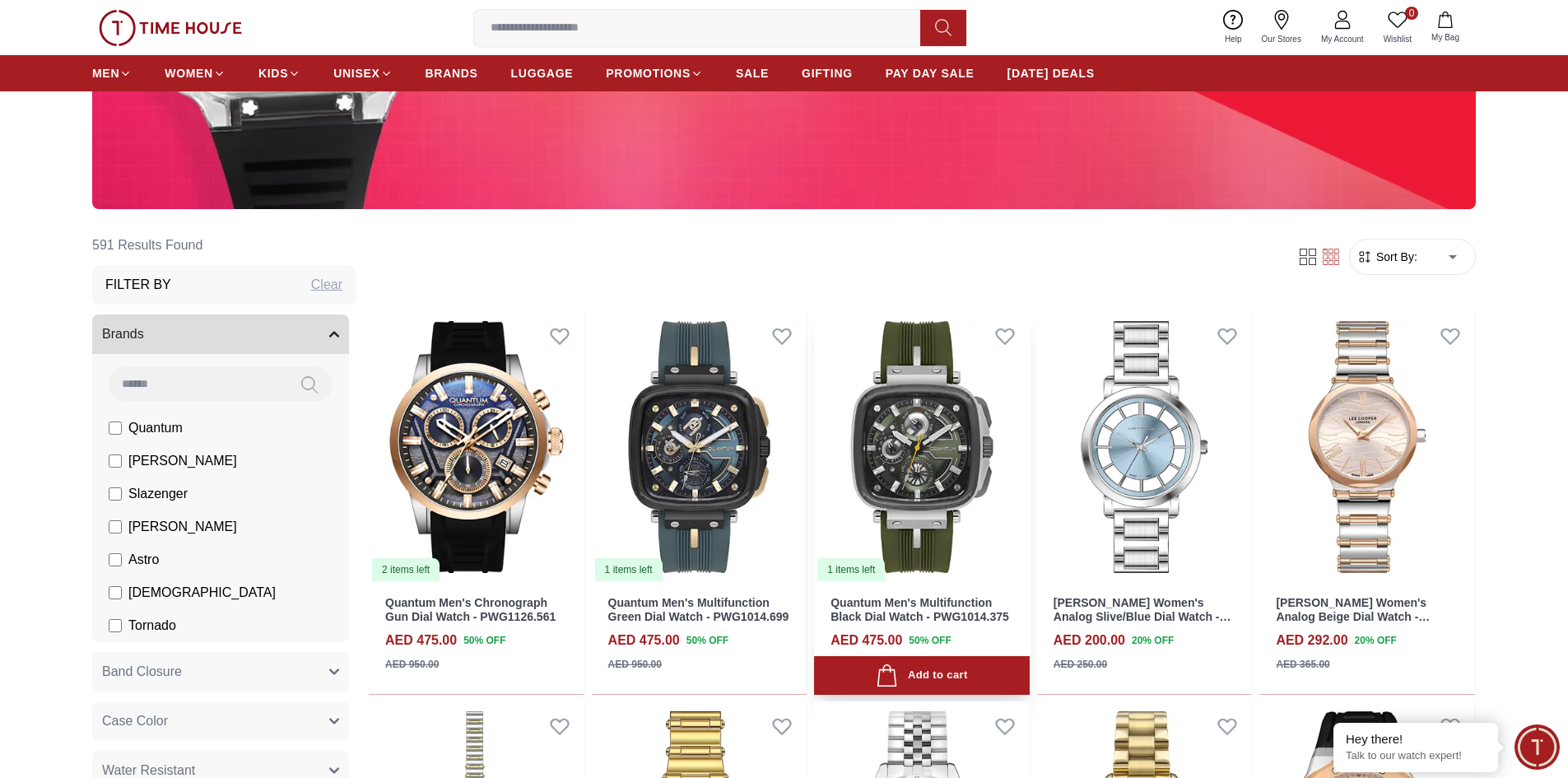
scroll to position [576, 0]
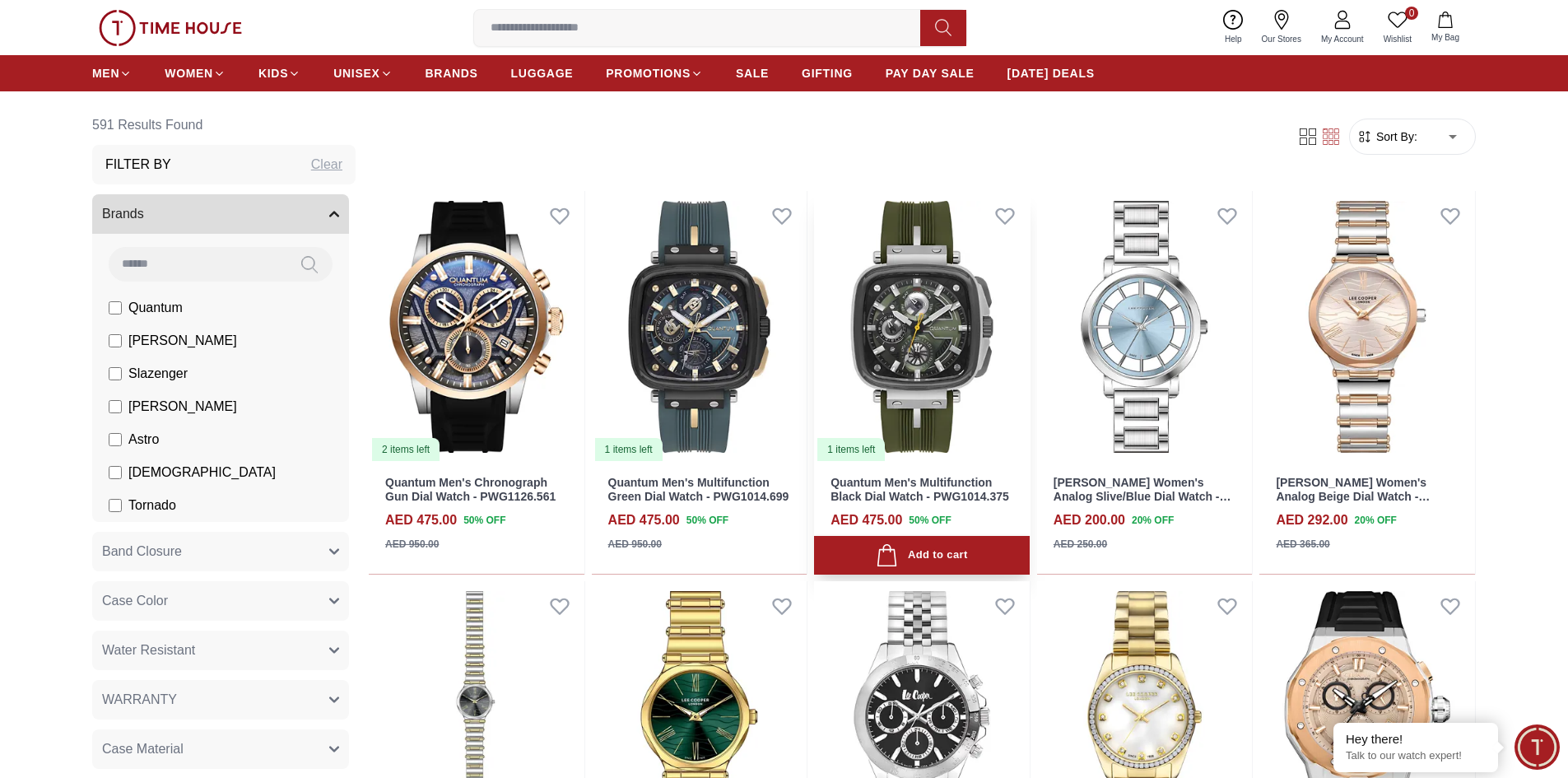
click at [911, 337] on img at bounding box center [922, 326] width 215 height 272
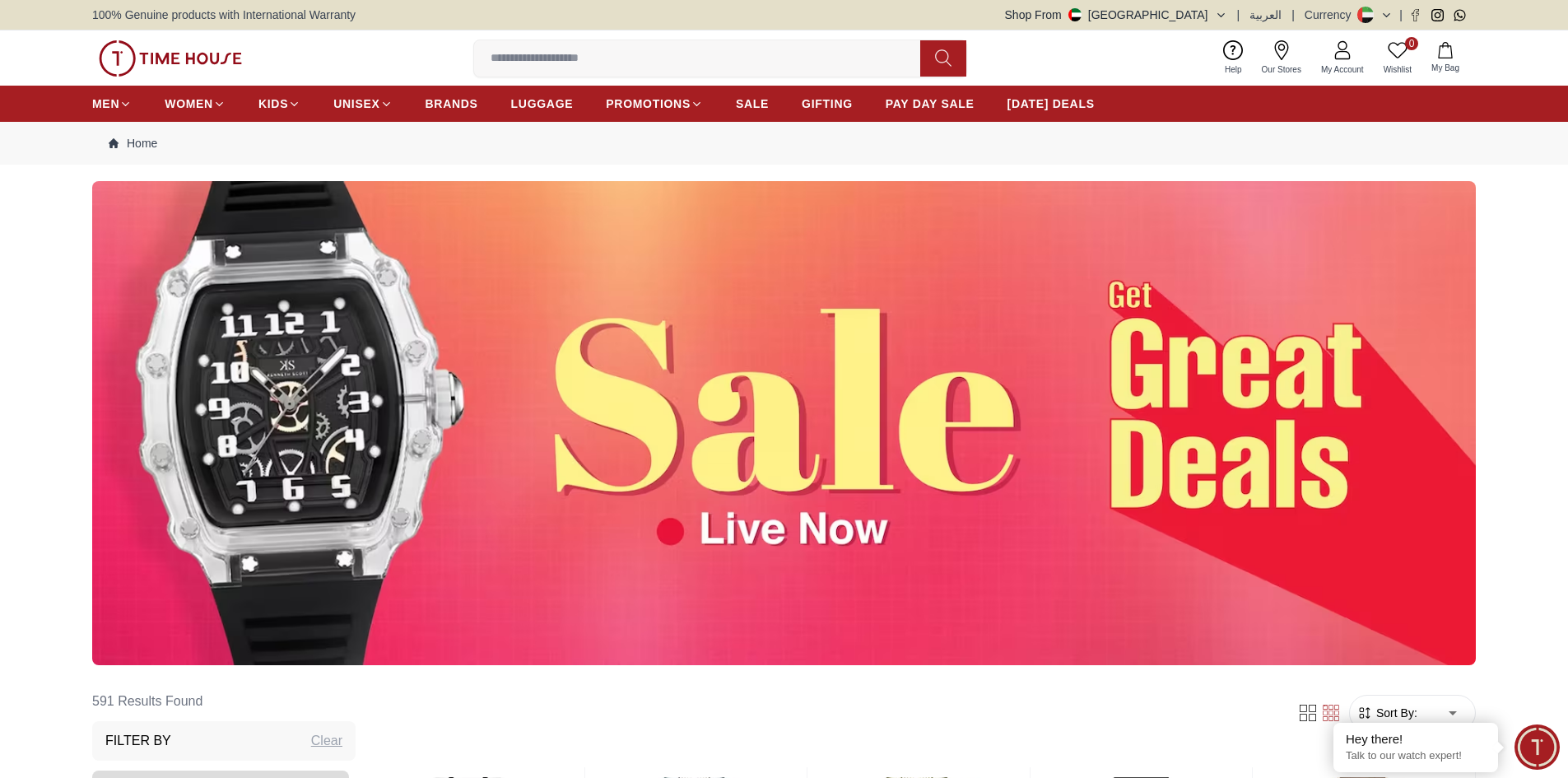
scroll to position [576, 0]
